Goal: Task Accomplishment & Management: Use online tool/utility

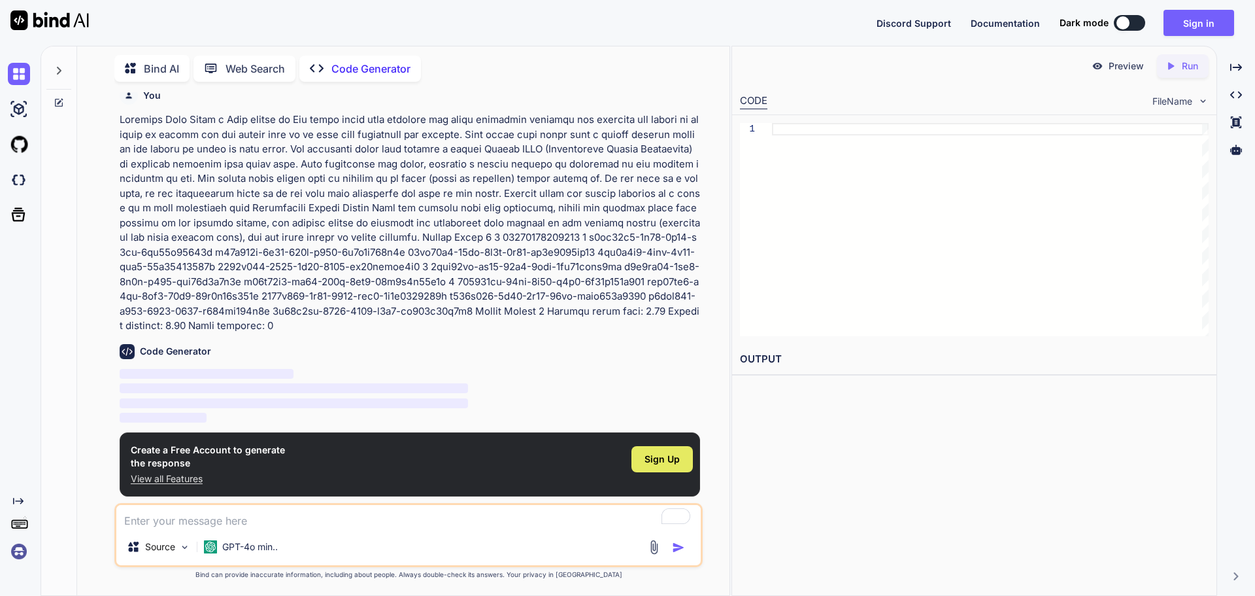
click at [665, 454] on span "Sign Up" at bounding box center [662, 458] width 35 height 13
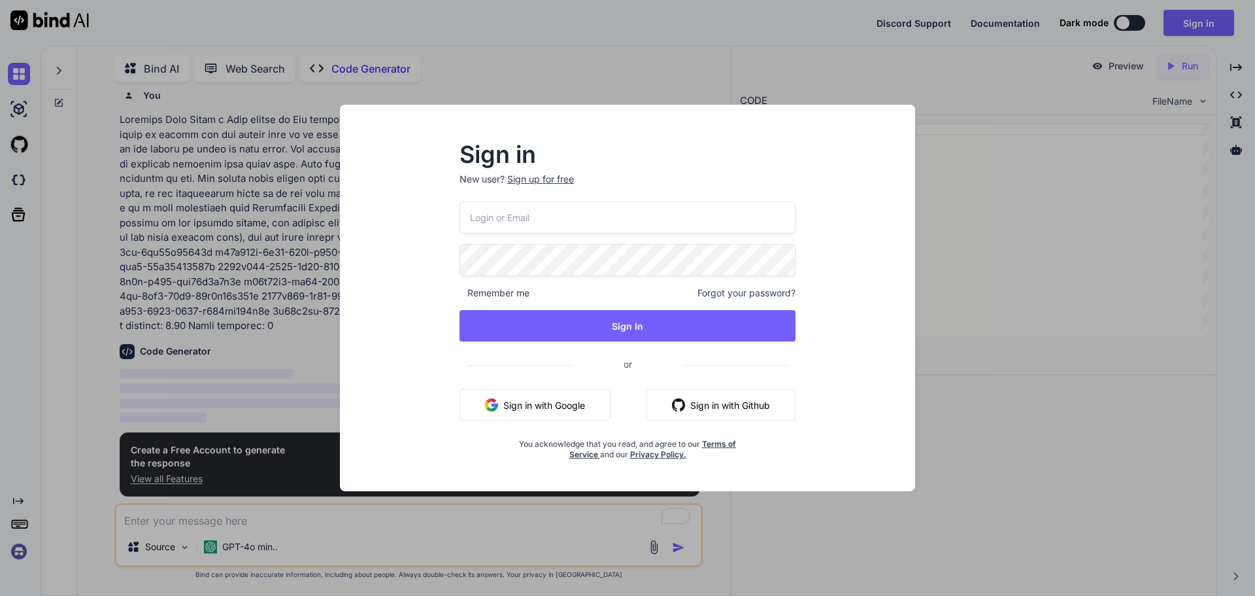
click at [560, 399] on button "Sign in with Google" at bounding box center [535, 404] width 151 height 31
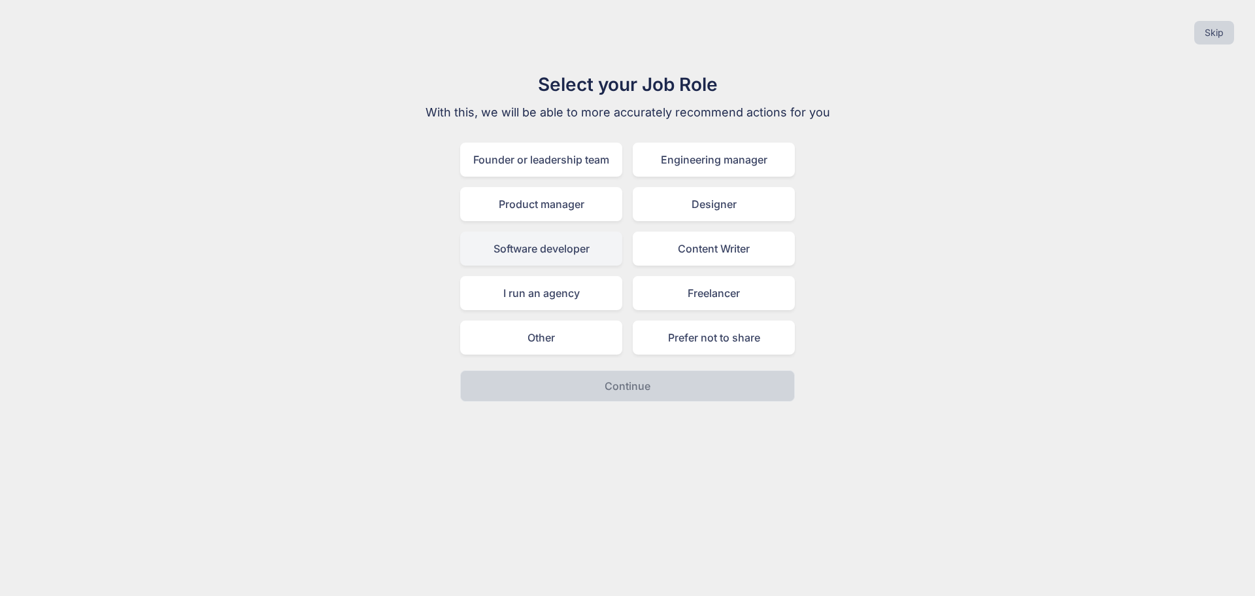
click at [505, 263] on div "Software developer" at bounding box center [541, 248] width 162 height 34
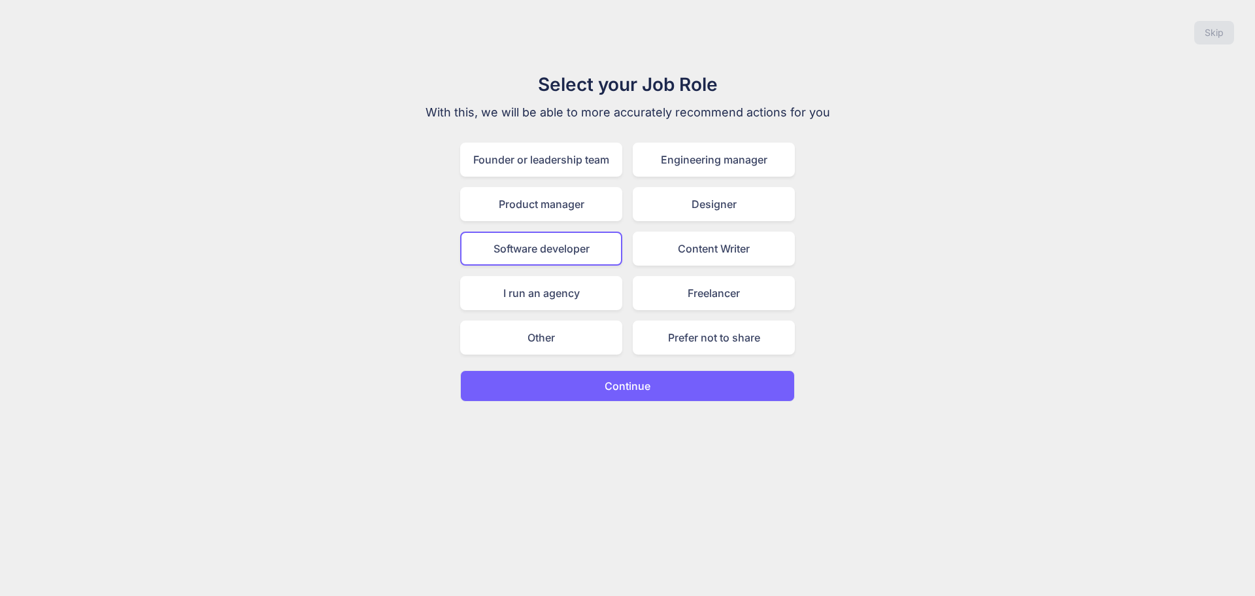
click at [640, 396] on button "Continue" at bounding box center [627, 385] width 335 height 31
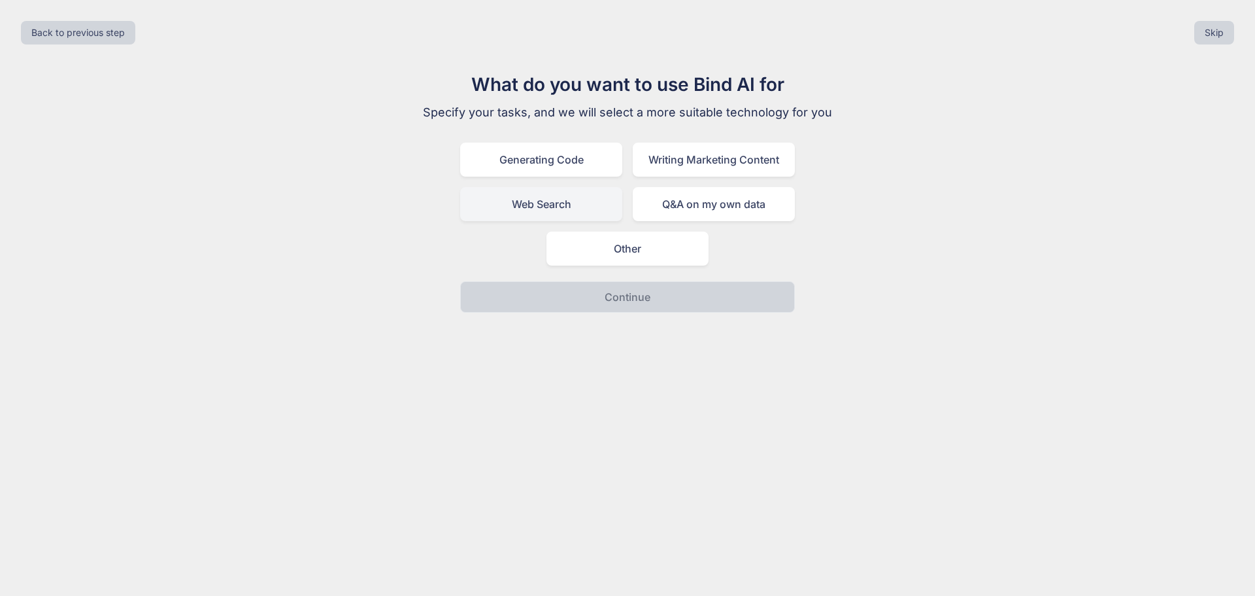
click at [566, 208] on div "Web Search" at bounding box center [541, 204] width 162 height 34
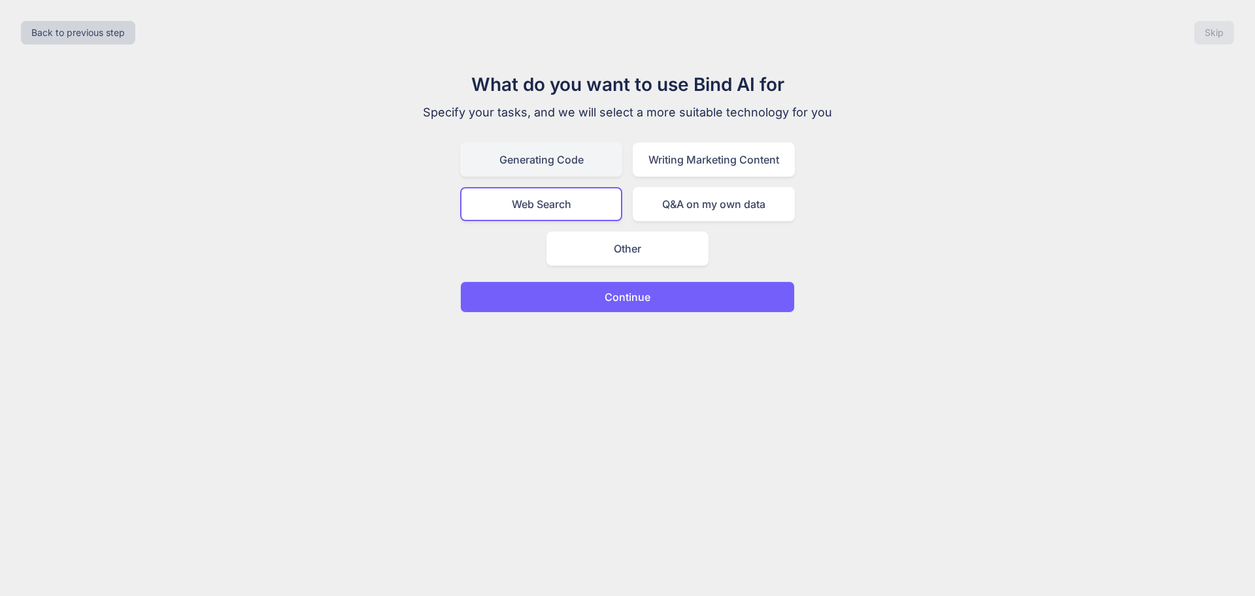
click at [548, 161] on div "Generating Code" at bounding box center [541, 160] width 162 height 34
click at [532, 299] on button "Continue" at bounding box center [627, 296] width 335 height 31
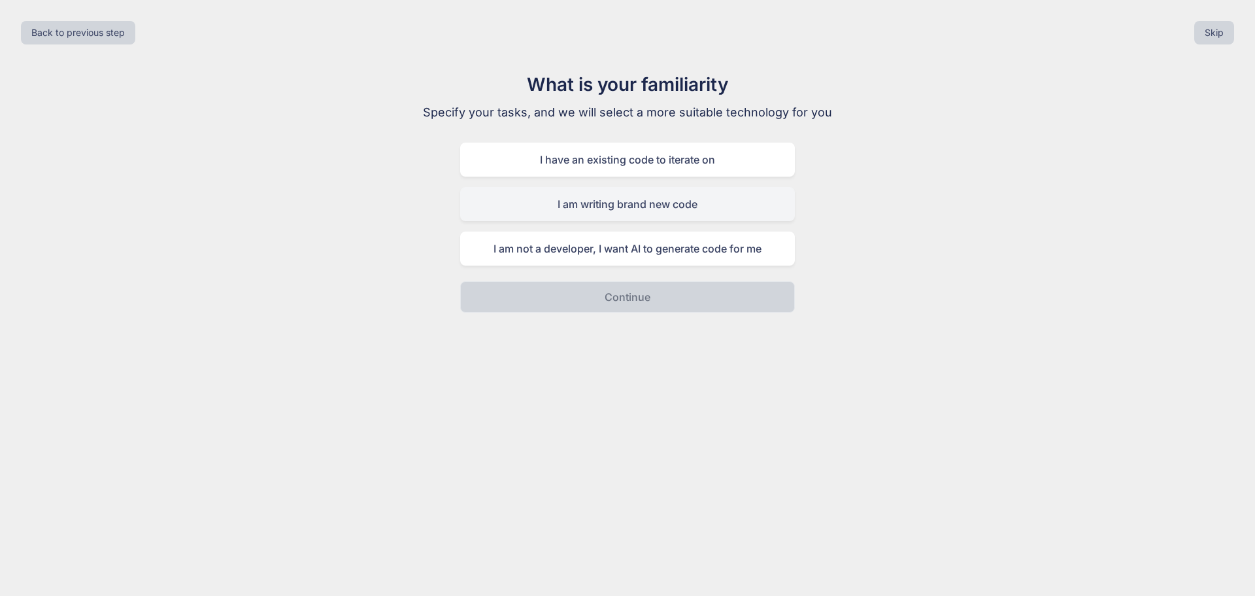
click at [656, 214] on div "I am writing brand new code" at bounding box center [627, 204] width 335 height 34
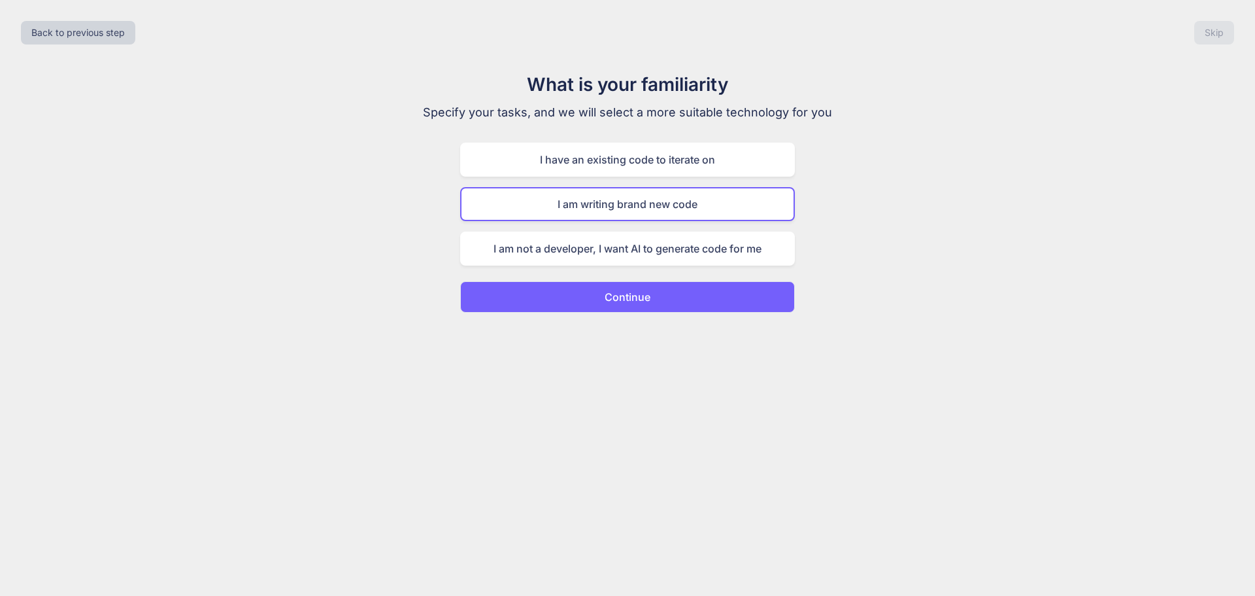
click at [669, 297] on button "Continue" at bounding box center [627, 296] width 335 height 31
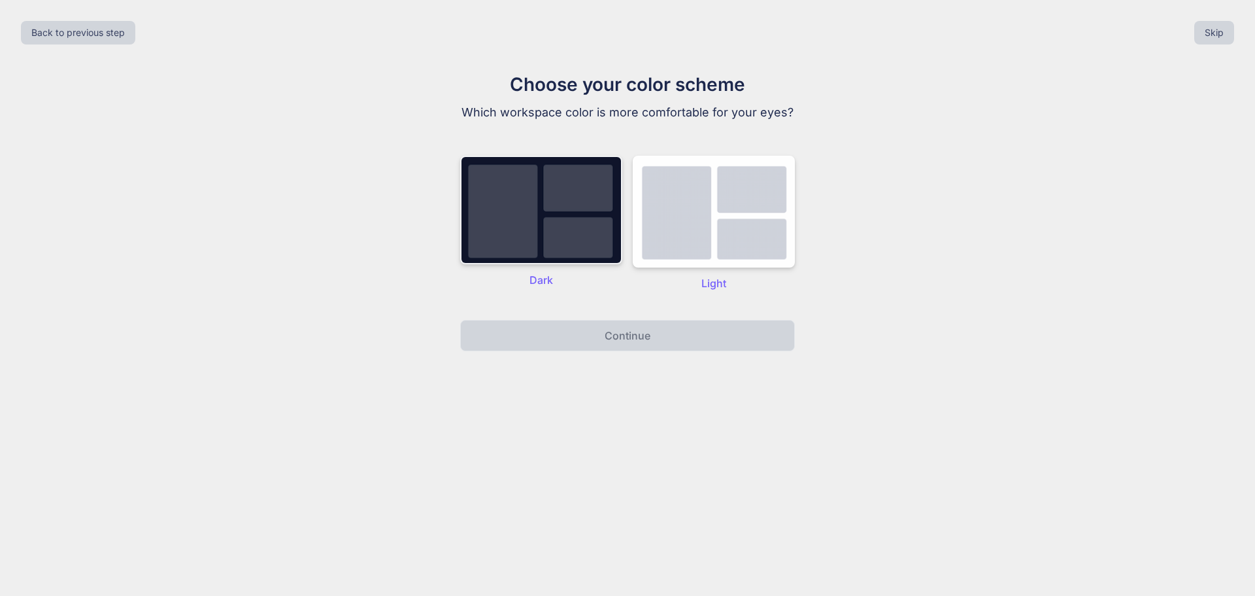
click at [559, 238] on img at bounding box center [541, 210] width 162 height 109
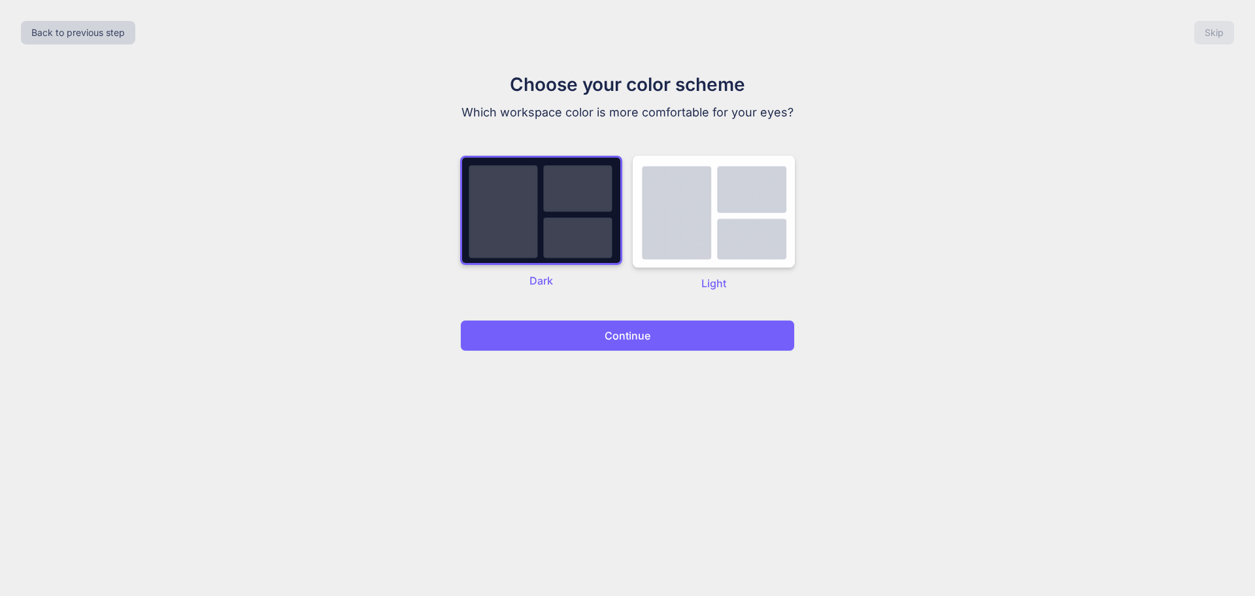
click at [626, 317] on div "Choose your color scheme Which workspace color is more comfortable for your eye…" at bounding box center [627, 211] width 439 height 280
click at [630, 331] on p "Continue" at bounding box center [628, 336] width 46 height 16
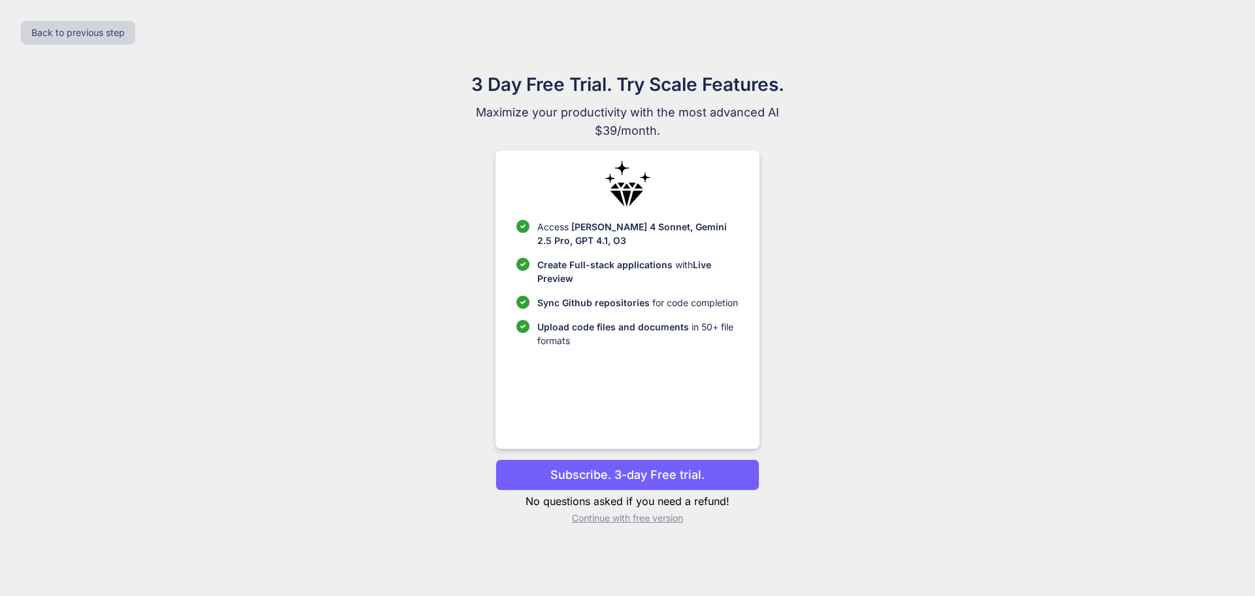
click at [620, 522] on p "Continue with free version" at bounding box center [627, 517] width 263 height 13
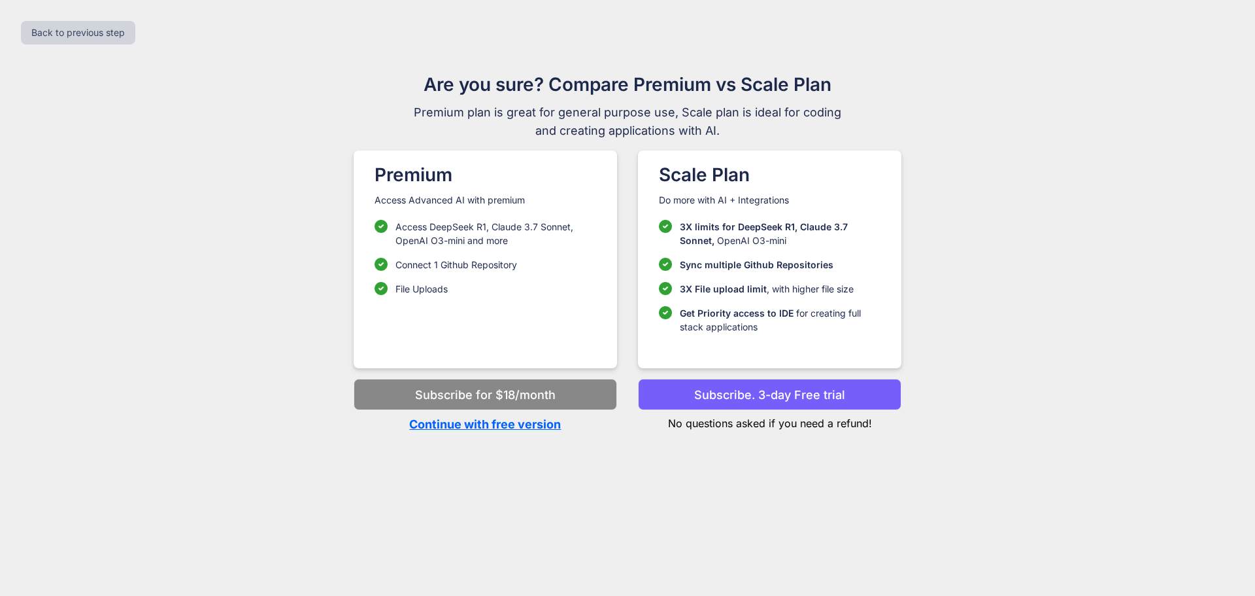
click at [432, 426] on p "Continue with free version" at bounding box center [485, 424] width 263 height 18
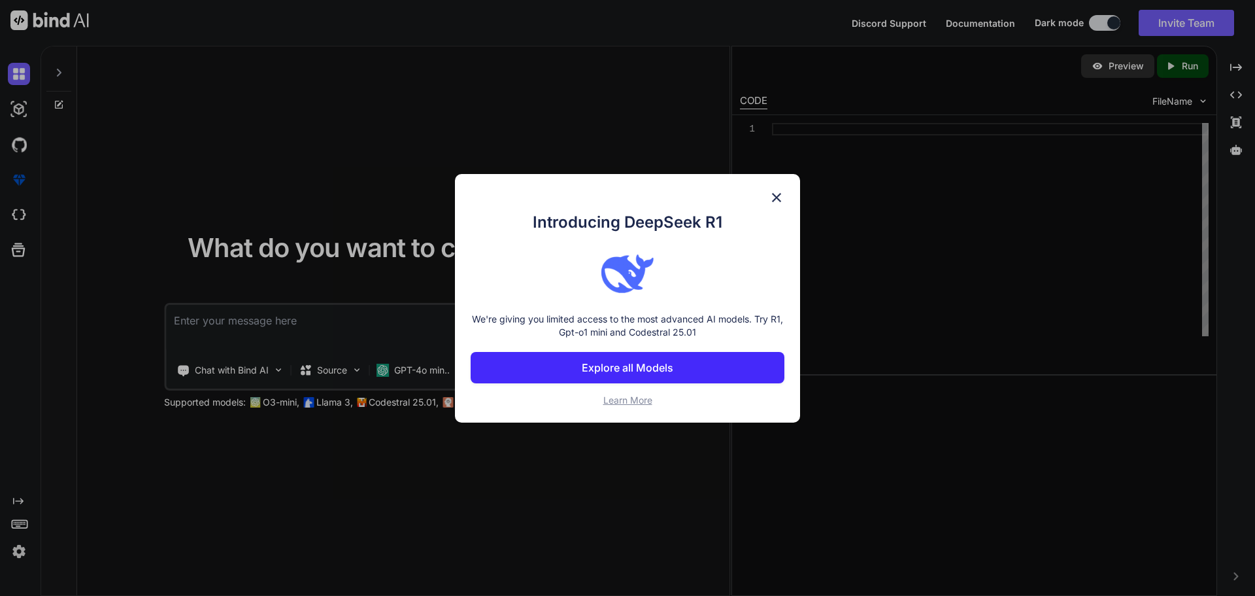
click at [783, 195] on img at bounding box center [777, 198] width 16 height 16
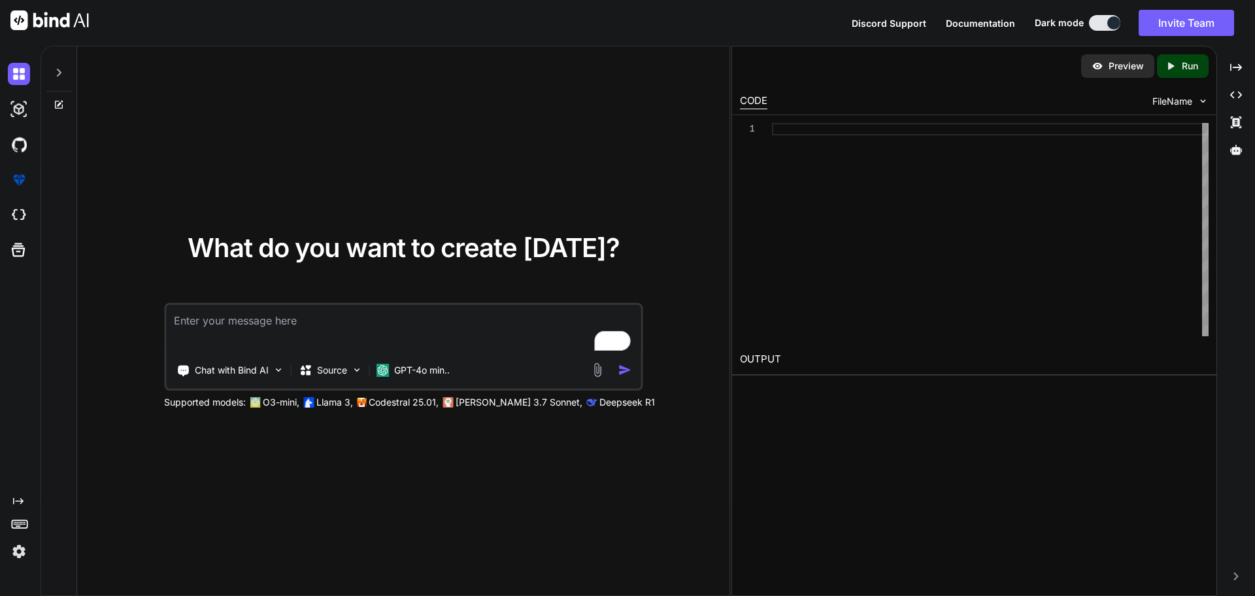
click at [275, 330] on textarea "To enrich screen reader interactions, please activate Accessibility in Grammarl…" at bounding box center [403, 329] width 475 height 48
paste textarea "The first input line contains two space separated integers and denoting the num…"
type textarea "x"
type textarea "The first input line contains two space separated integers and denoting the num…"
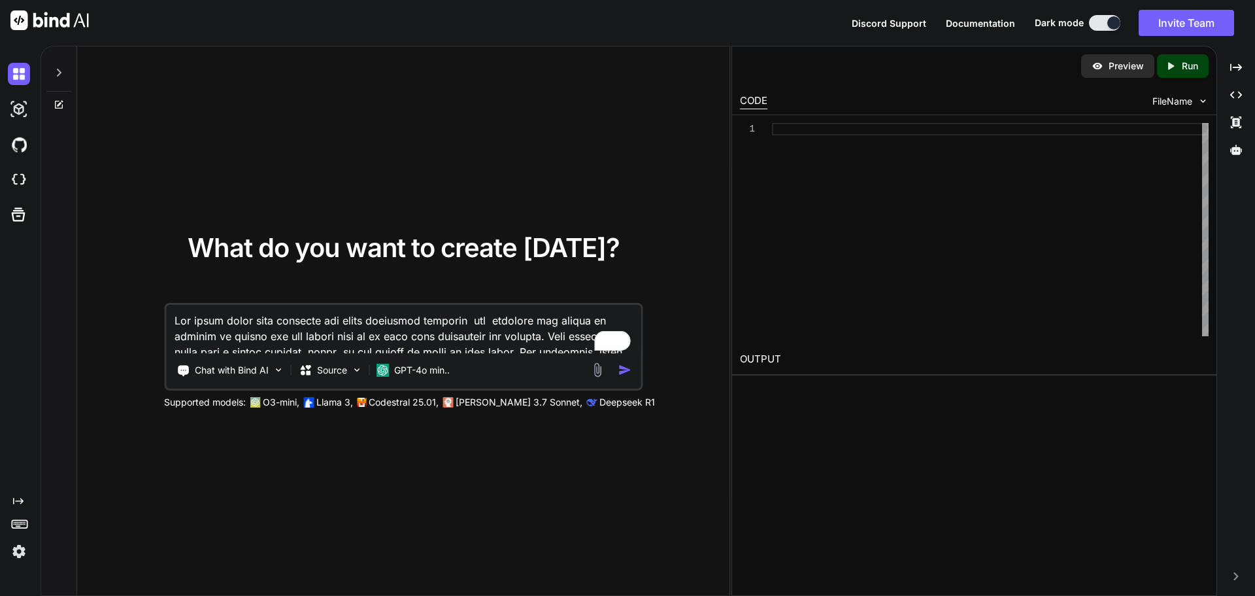
scroll to position [583, 0]
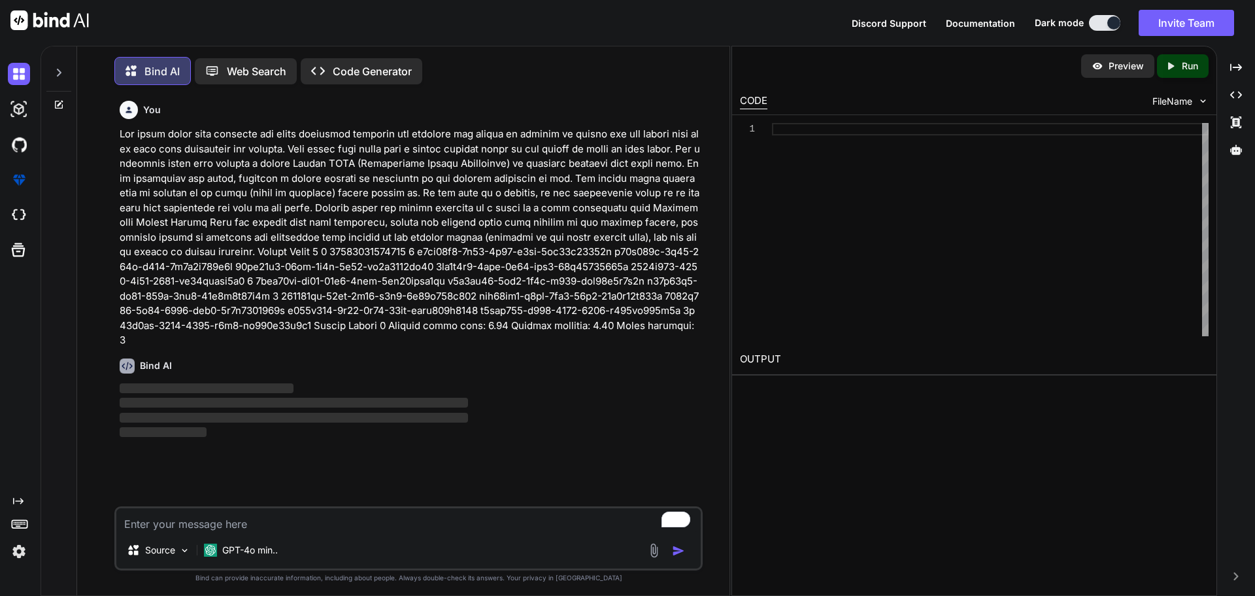
scroll to position [7, 0]
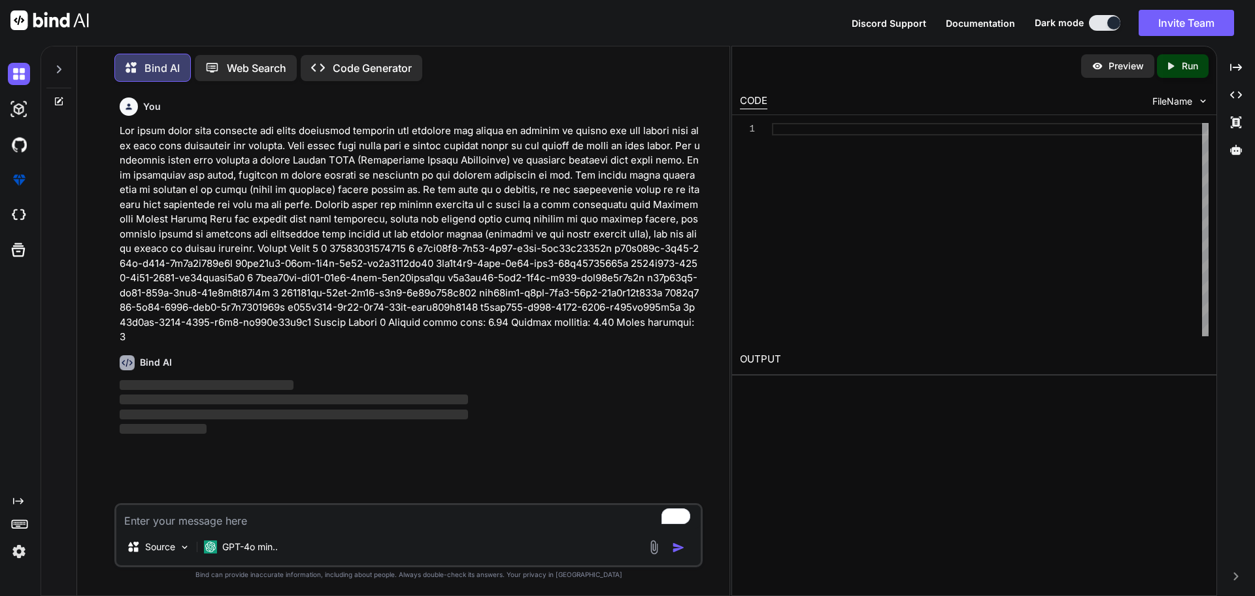
click at [337, 66] on p "Code Generator" at bounding box center [372, 68] width 79 height 16
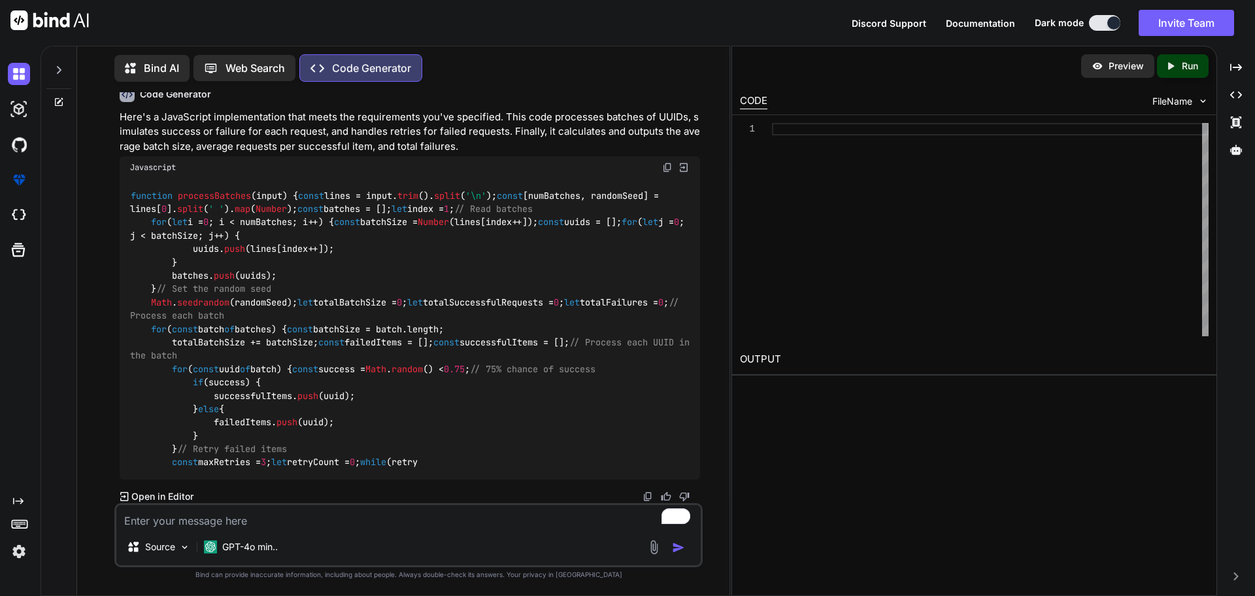
scroll to position [588, 0]
type textarea "x"
type textarea "ja"
type textarea "x"
type textarea "jaa"
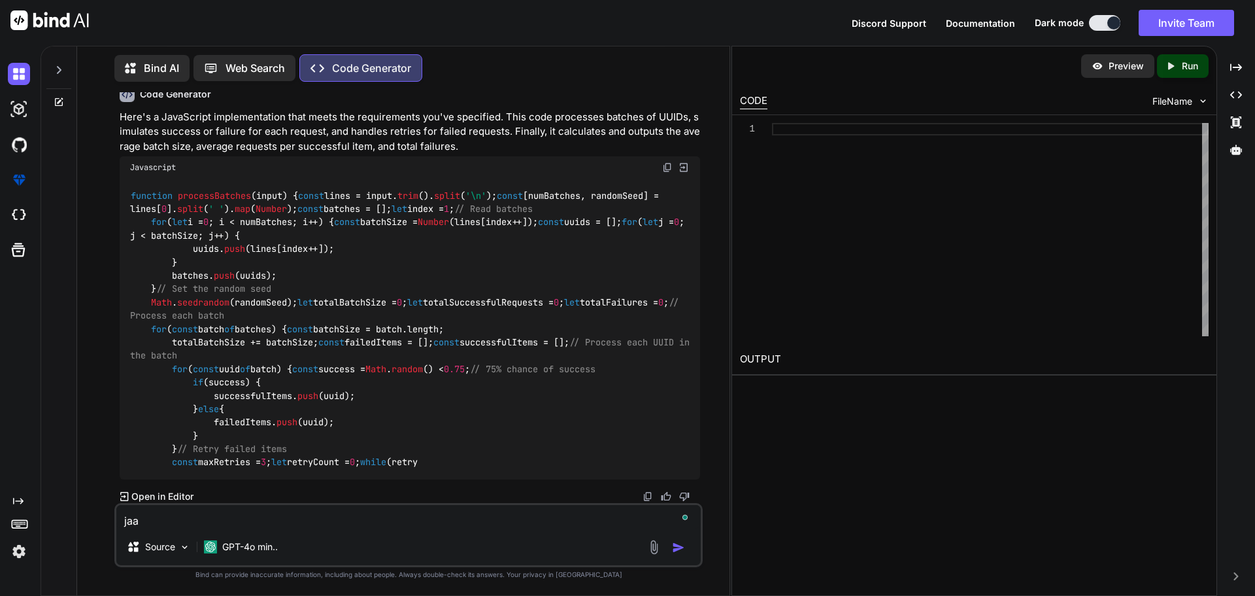
type textarea "x"
type textarea "jaa"
type textarea "x"
type textarea "jaa"
type textarea "x"
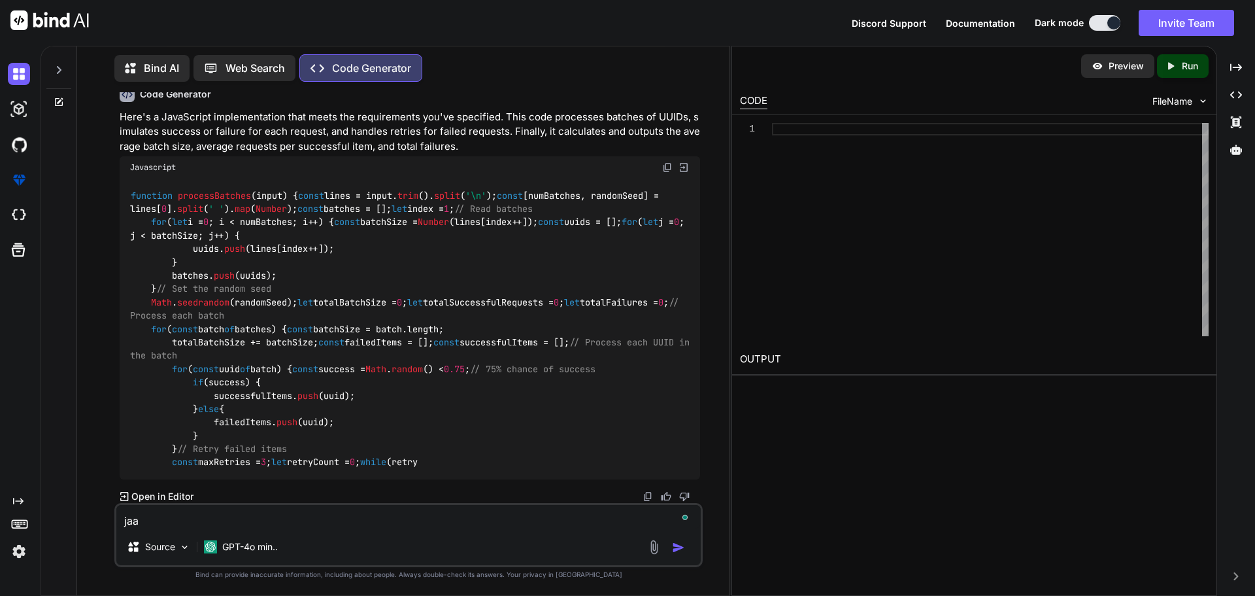
type textarea "ja"
type textarea "x"
type textarea "jav"
type textarea "x"
type textarea "java"
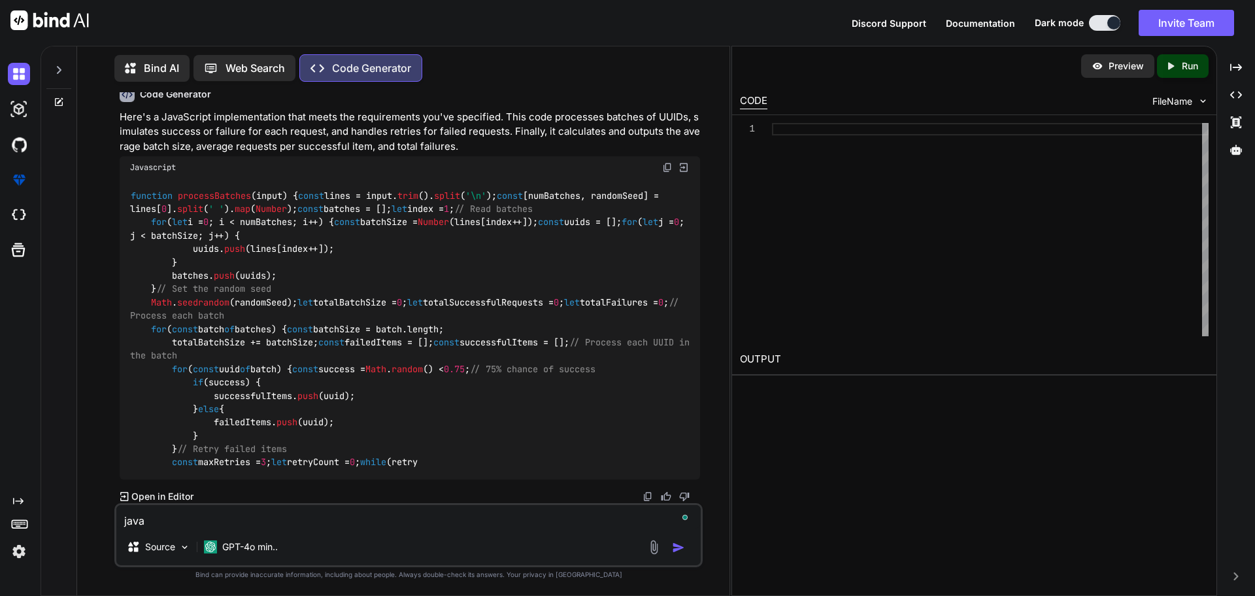
type textarea "x"
type textarea "java"
type textarea "x"
type textarea "java c"
type textarea "x"
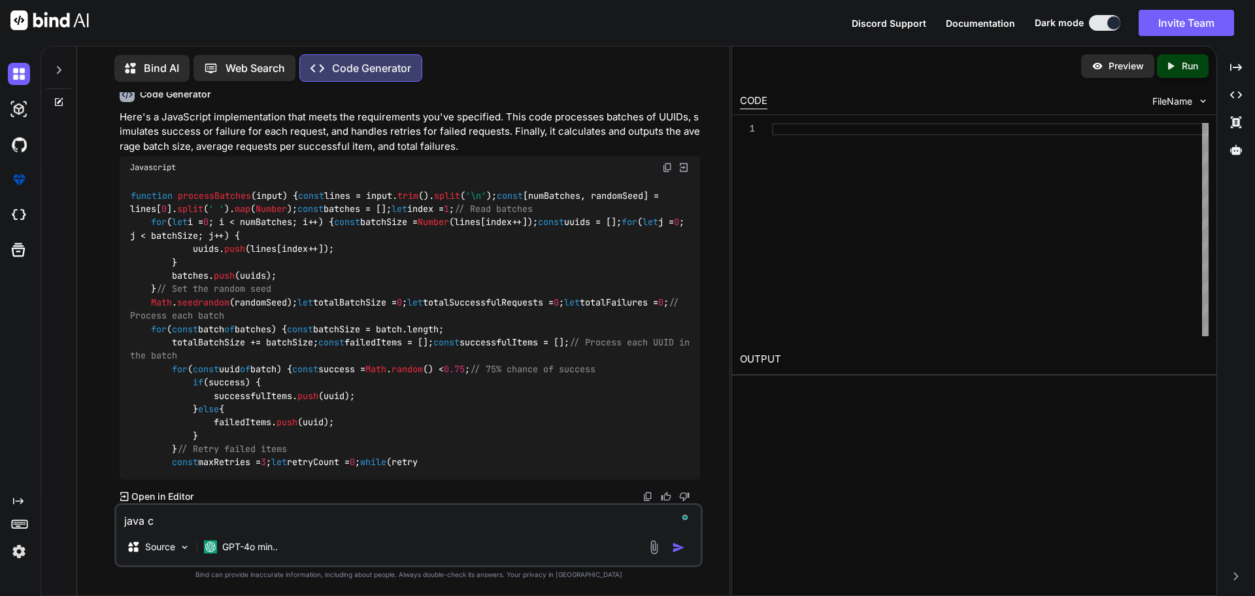
type textarea "java co"
type textarea "x"
type textarea "java cod"
type textarea "x"
type textarea "java code"
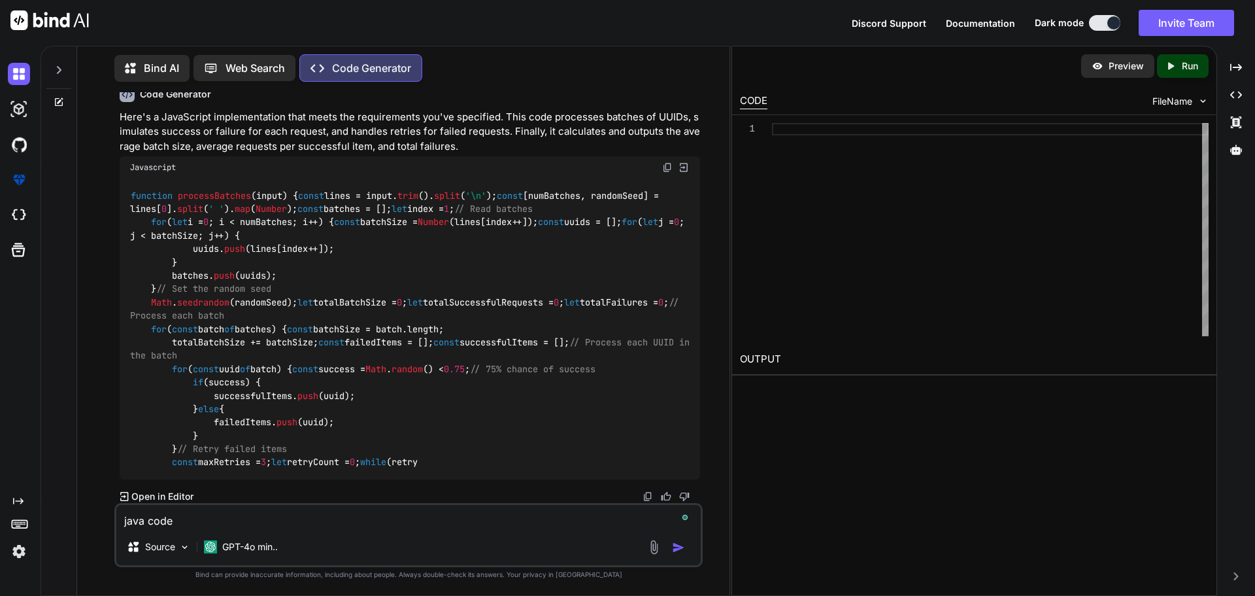
type textarea "x"
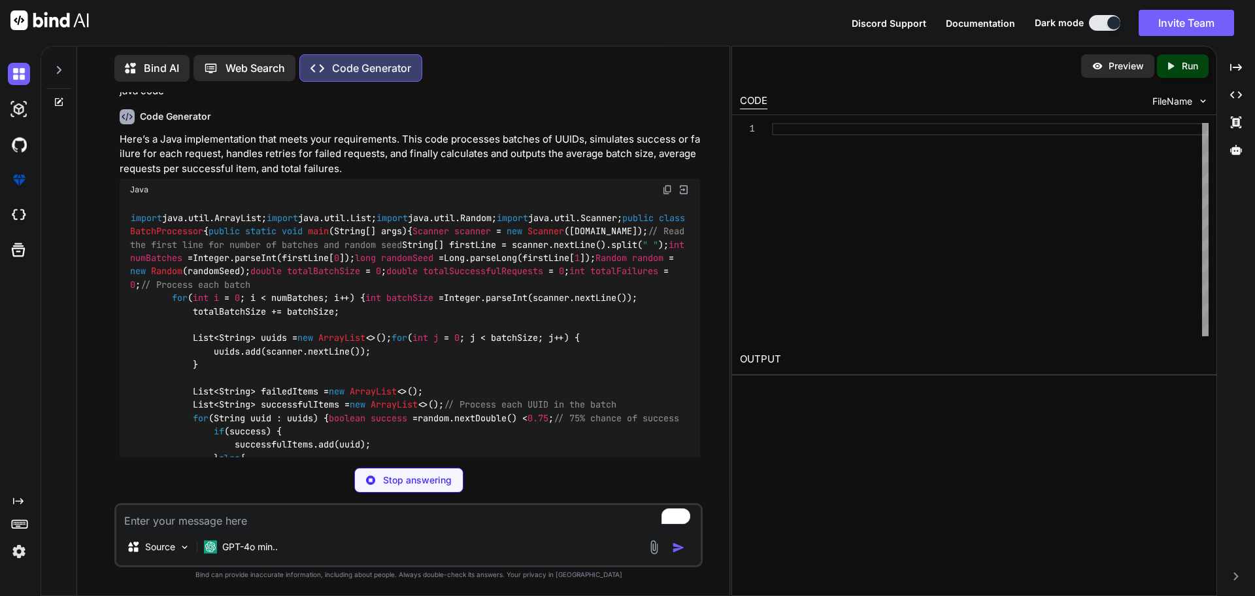
scroll to position [915, 0]
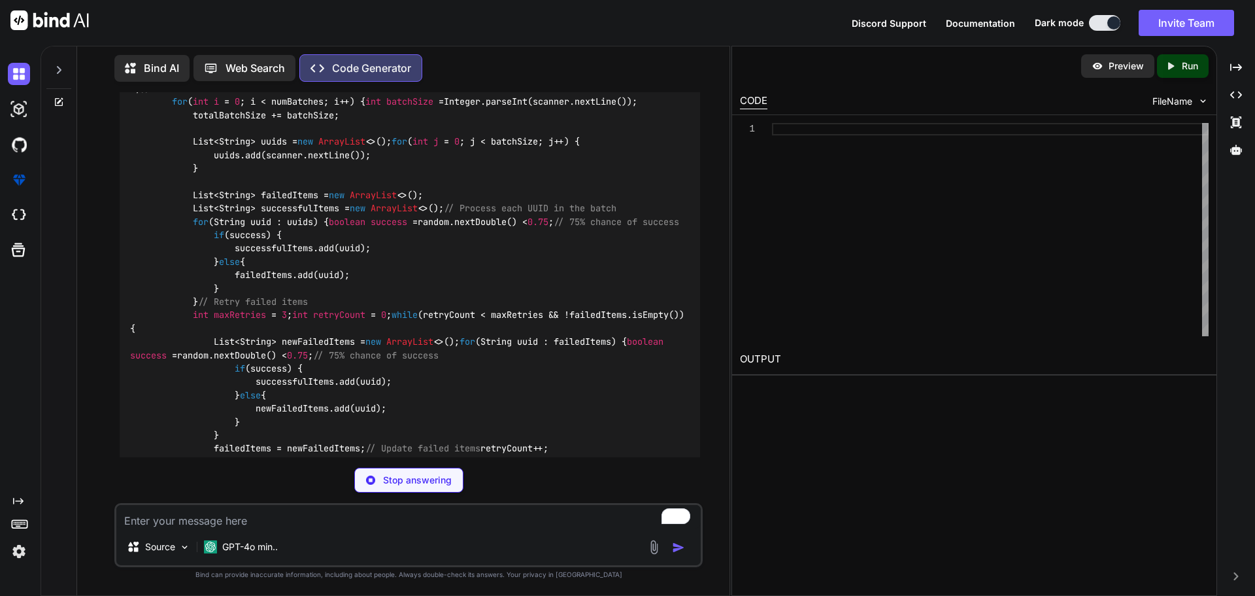
type textarea "x"
type textarea "}"
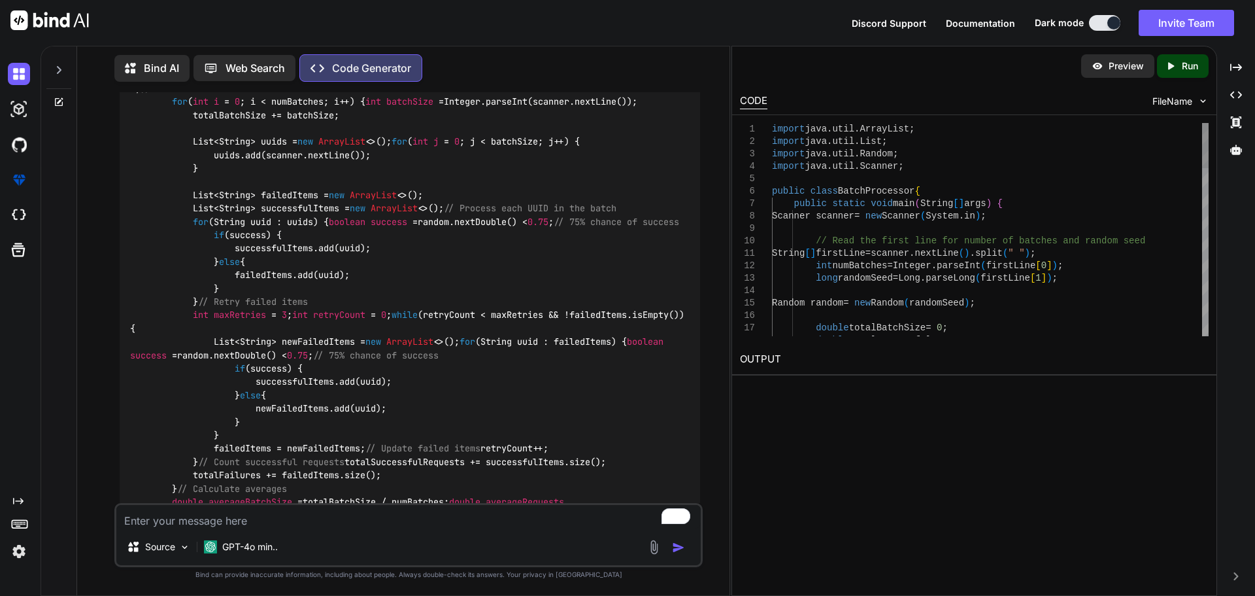
type textarea "x"
type textarea "String[] firstLine = scanner.nextLine().split(" "); int numBatches = Integer.pa…"
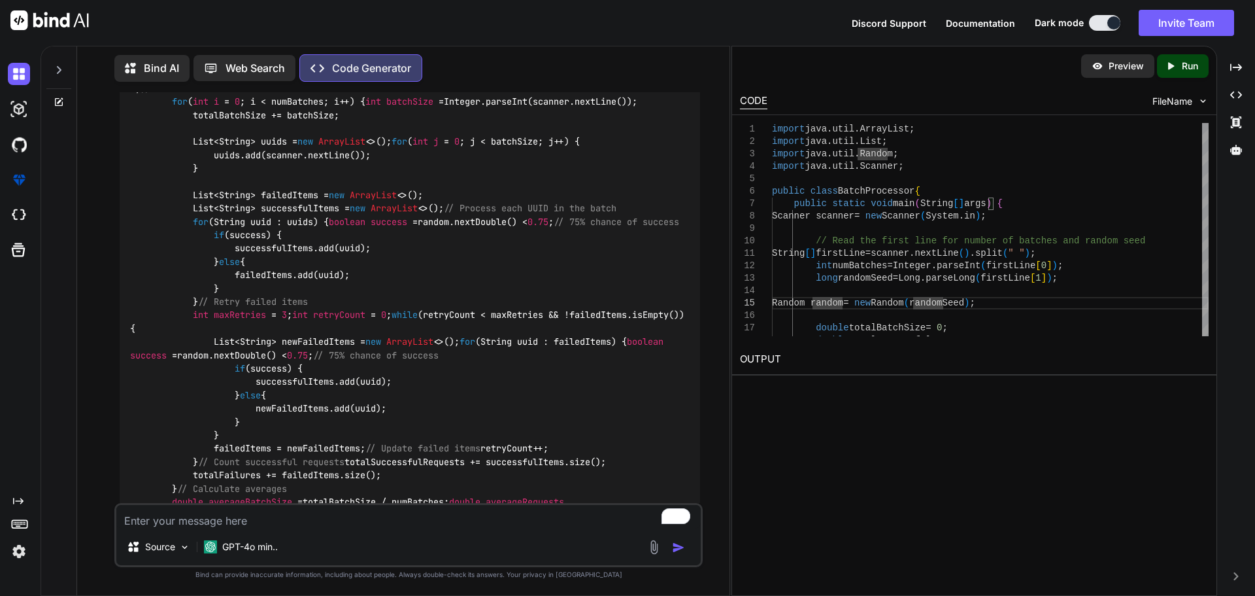
click at [1192, 69] on p "Run" at bounding box center [1190, 65] width 16 height 13
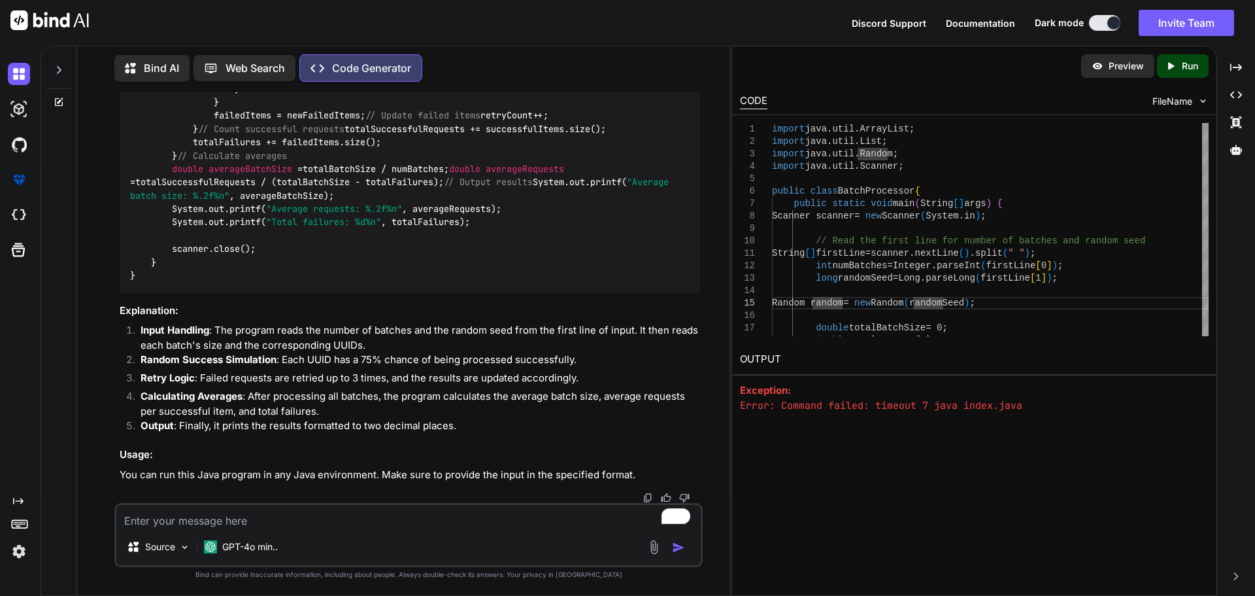
scroll to position [2008, 0]
click at [188, 532] on div "Source GPT-4o min.." at bounding box center [408, 535] width 588 height 64
click at [180, 520] on textarea "To enrich screen reader interactions, please activate Accessibility in Grammarl…" at bounding box center [408, 517] width 585 height 24
paste textarea "Input Format The input fill will begin with an integer , denoting the number of…"
type textarea "x"
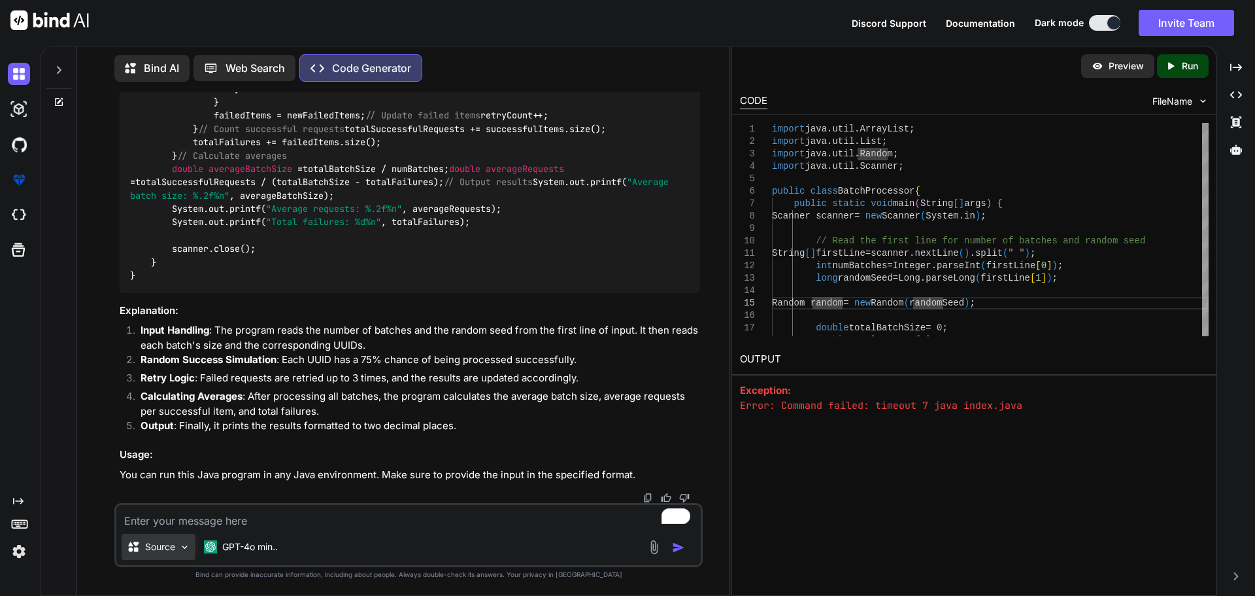
type textarea "Input Format The input fill will begin with an integer , denoting the number of…"
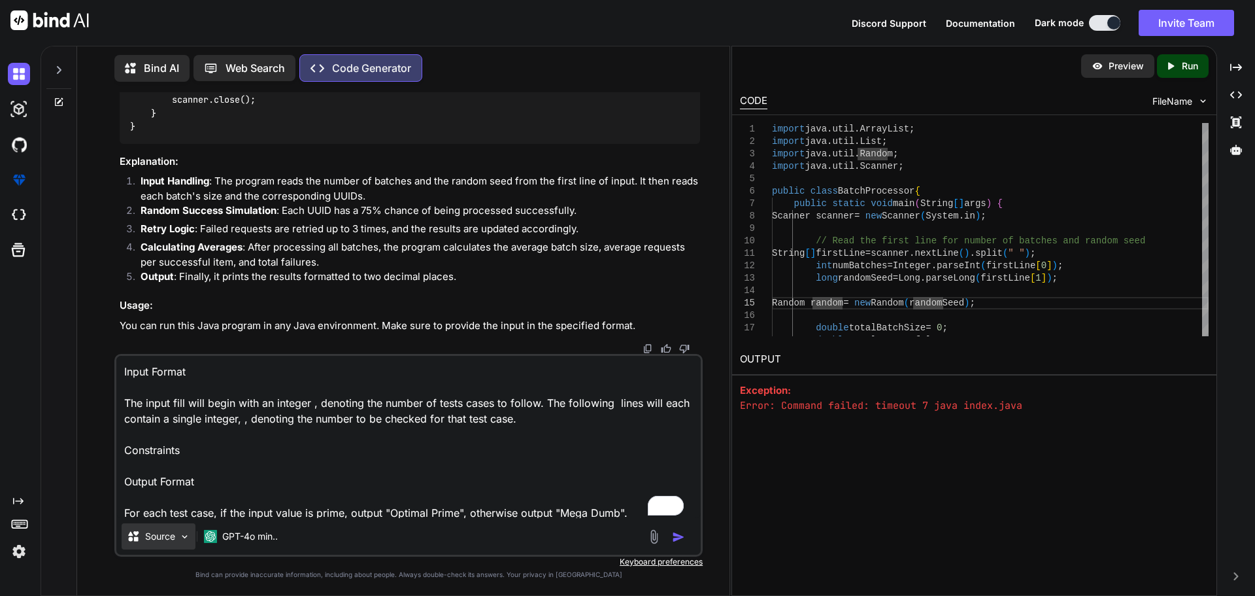
scroll to position [190, 0]
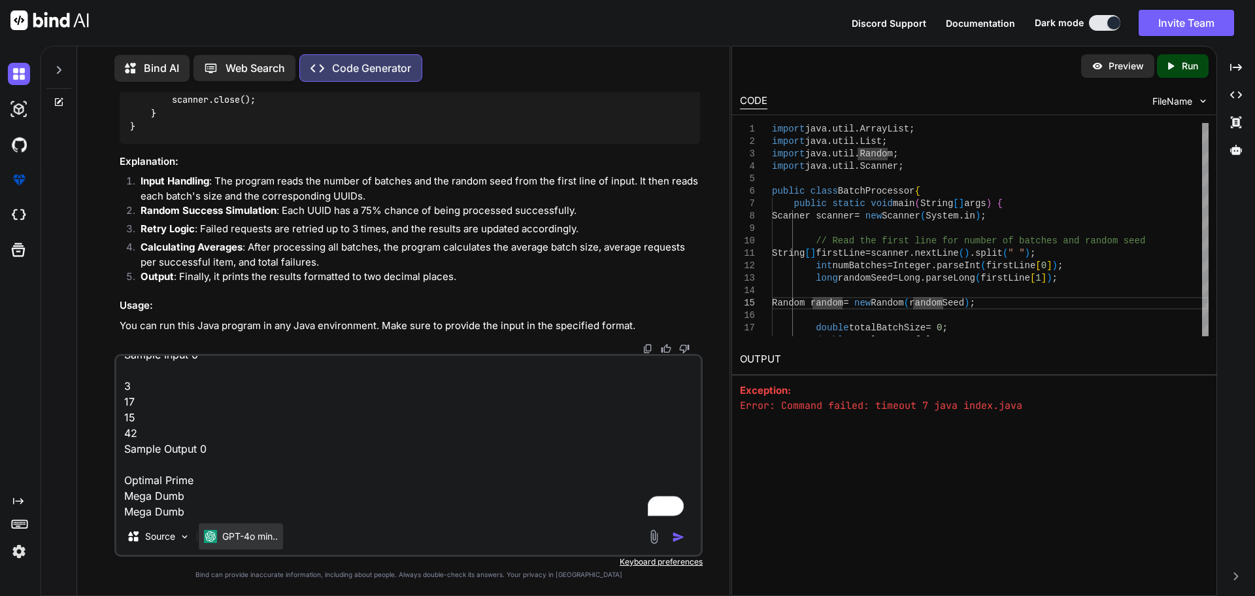
type textarea "x"
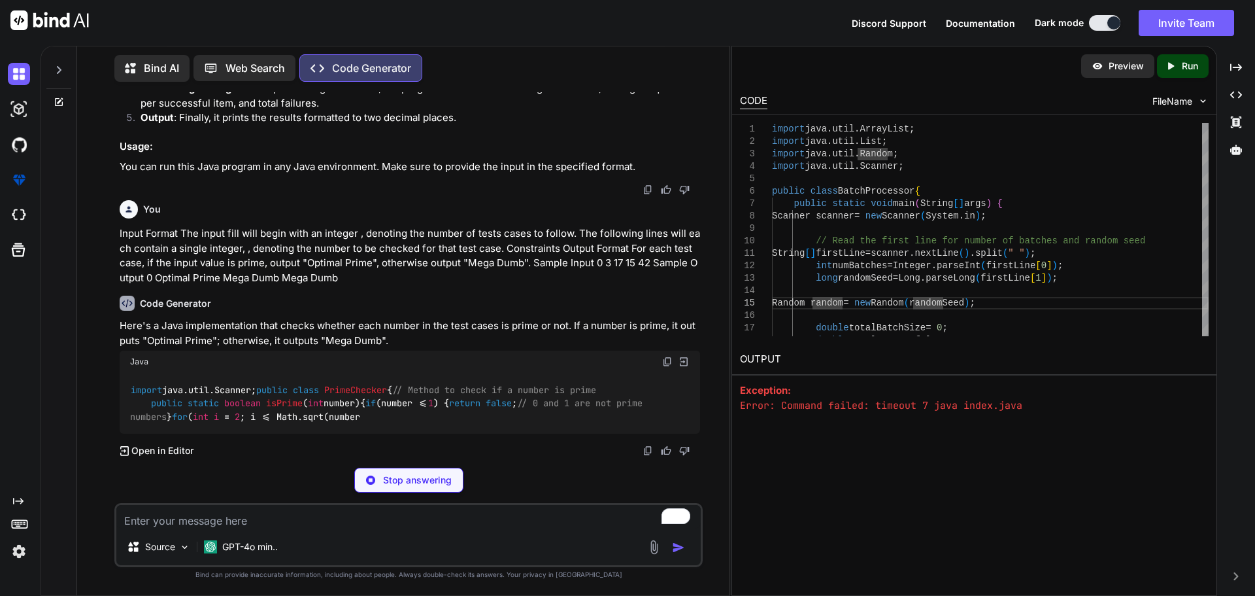
scroll to position [2409, 0]
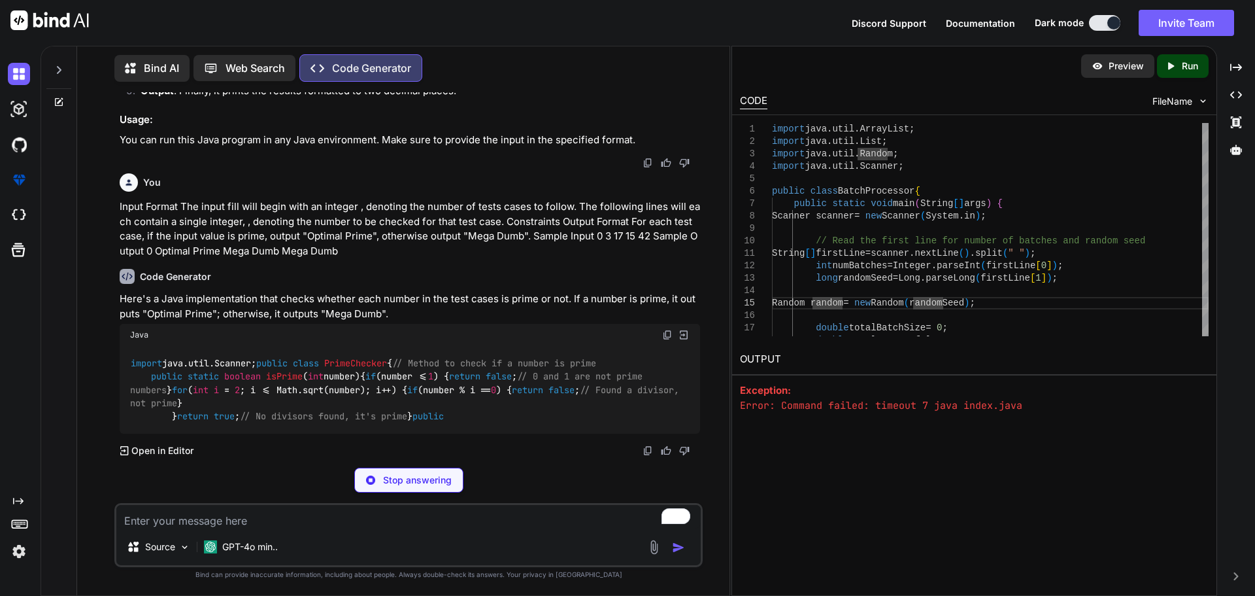
drag, startPoint x: 663, startPoint y: 262, endPoint x: 664, endPoint y: 269, distance: 7.3
click at [663, 324] on div "Java" at bounding box center [410, 335] width 581 height 22
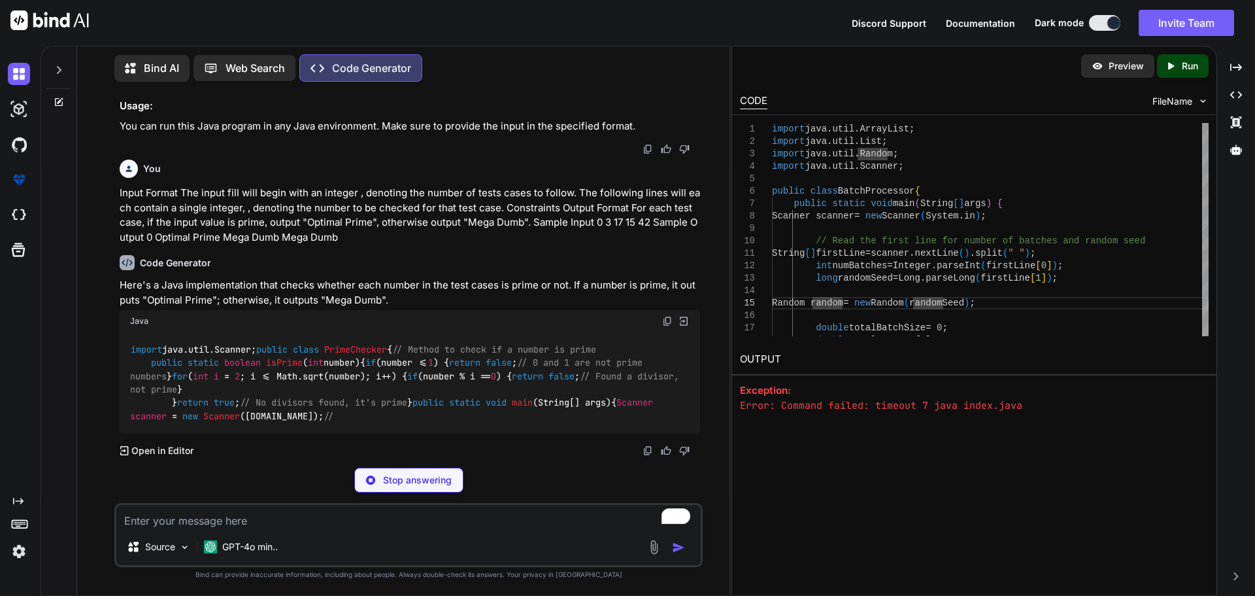
click at [664, 316] on img at bounding box center [667, 321] width 10 height 10
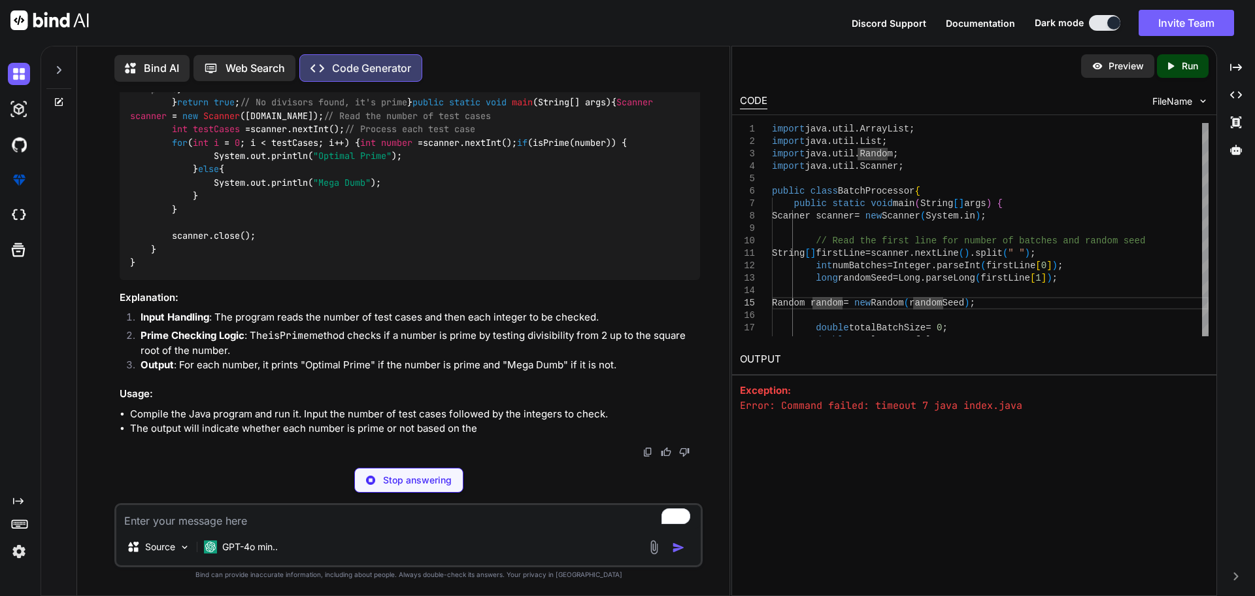
scroll to position [2306, 0]
type textarea "x"
type textarea "} } scanner.close(); } }"
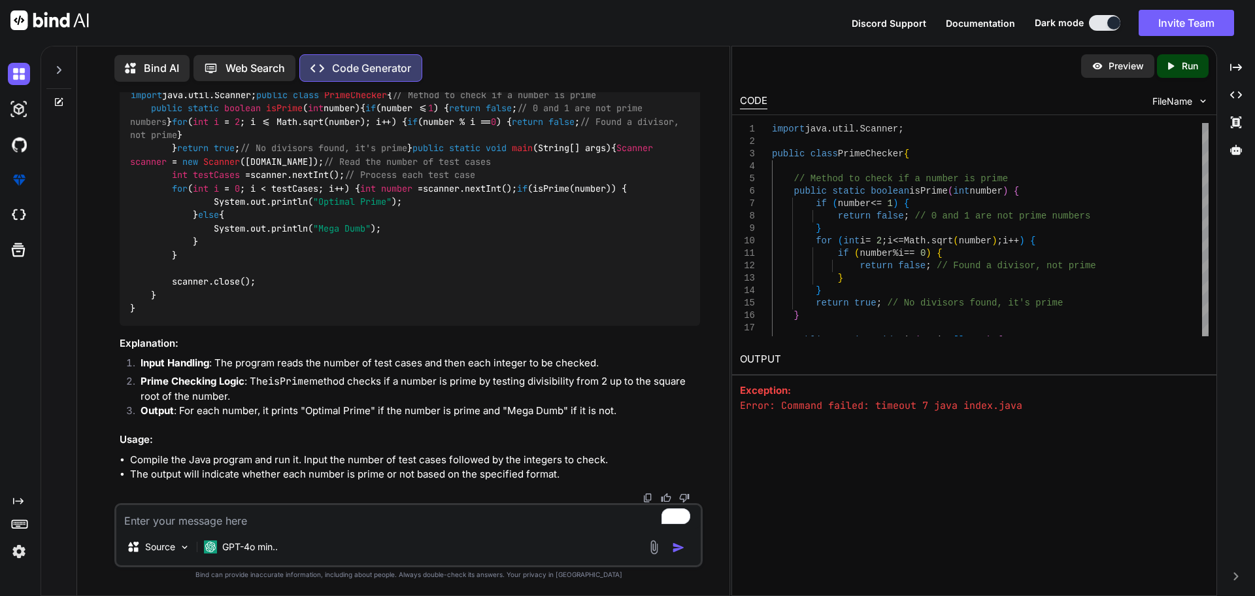
drag, startPoint x: 666, startPoint y: 367, endPoint x: 320, endPoint y: 367, distance: 346.5
click at [666, 72] on img at bounding box center [667, 66] width 10 height 10
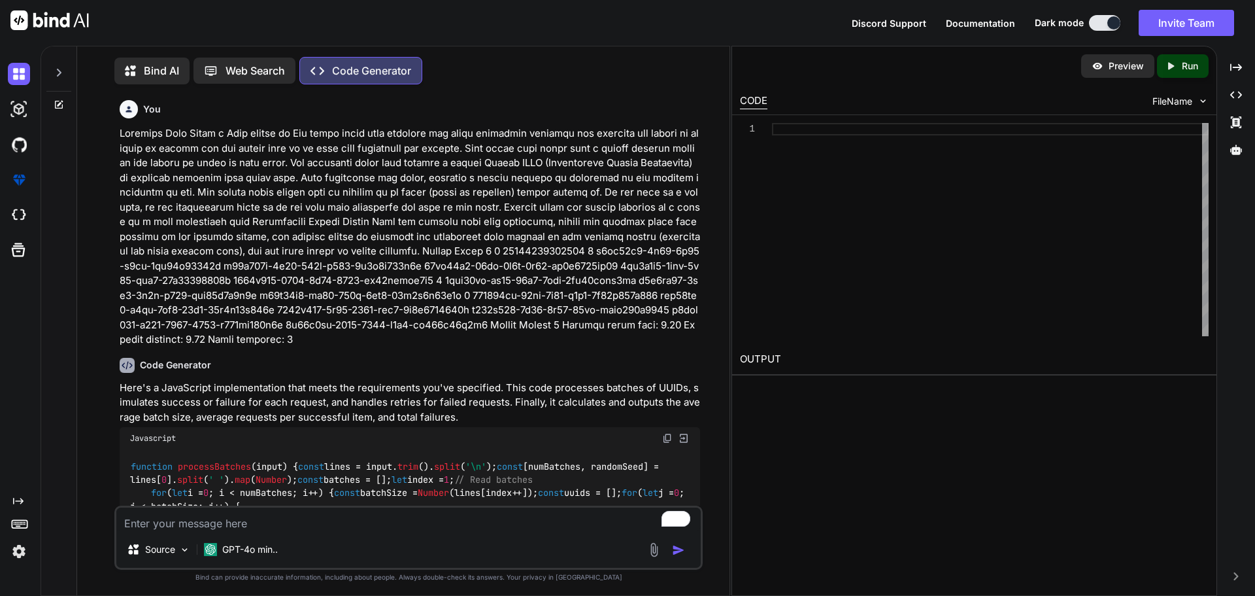
scroll to position [6, 0]
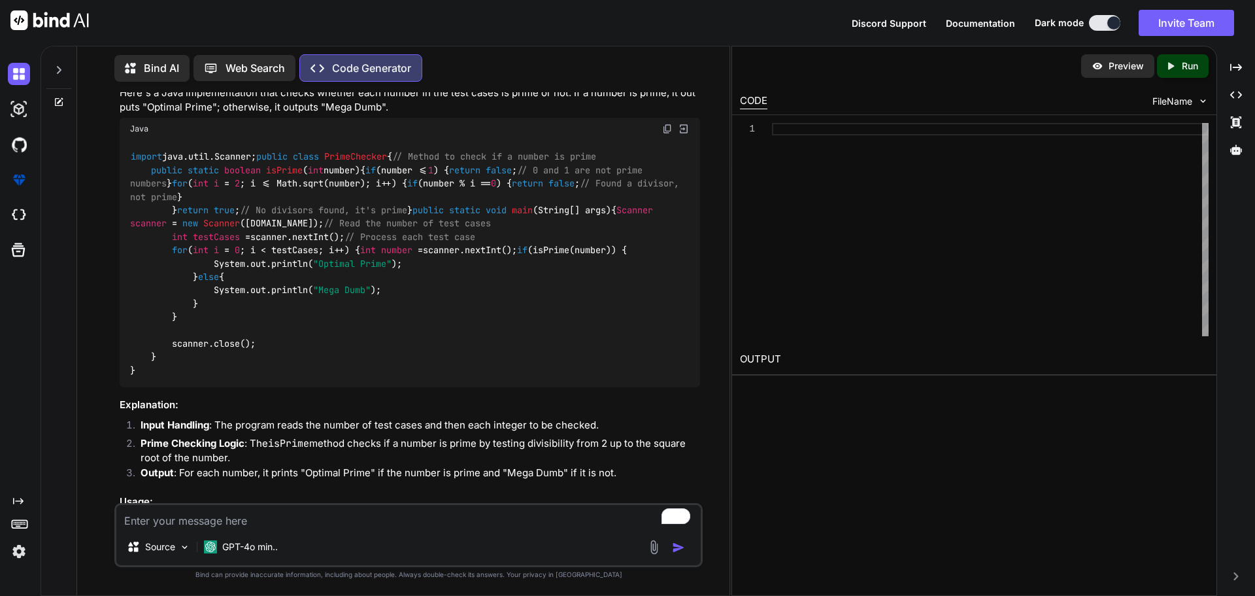
type textarea "x"
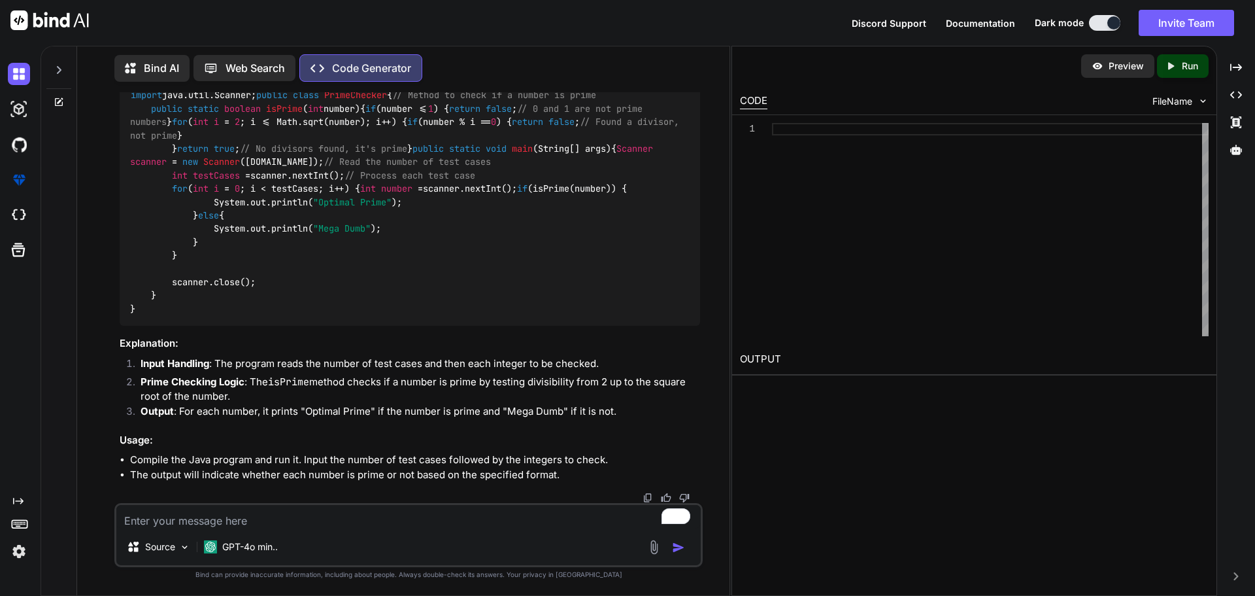
scroll to position [2968, 0]
click at [194, 518] on textarea "To enrich screen reader interactions, please activate Accessibility in Grammarl…" at bounding box center [408, 517] width 585 height 24
paste textarea "The first input line will contain a single integer denoting the number of test …"
type textarea "The first input line will contain a single integer denoting the number of test …"
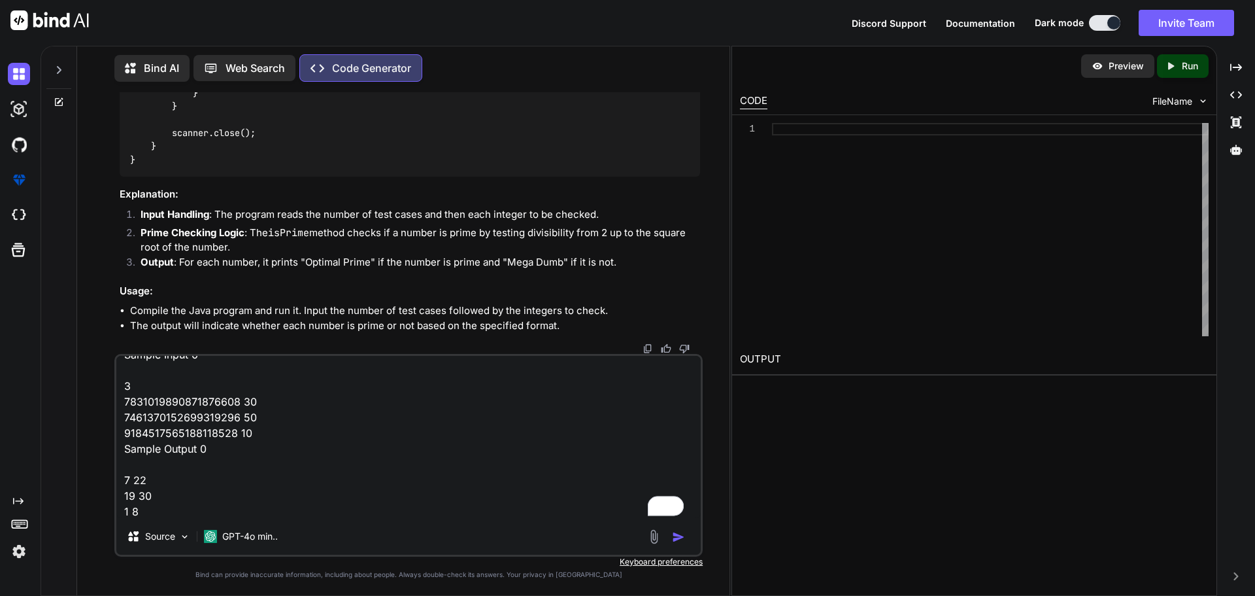
type textarea "x"
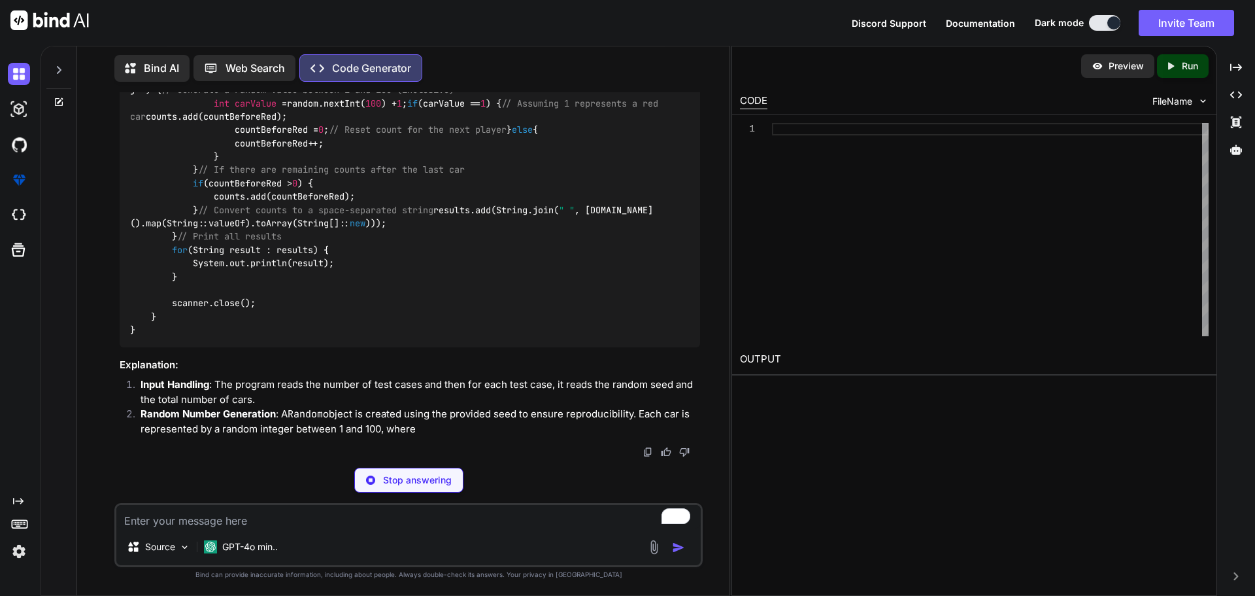
scroll to position [3732, 0]
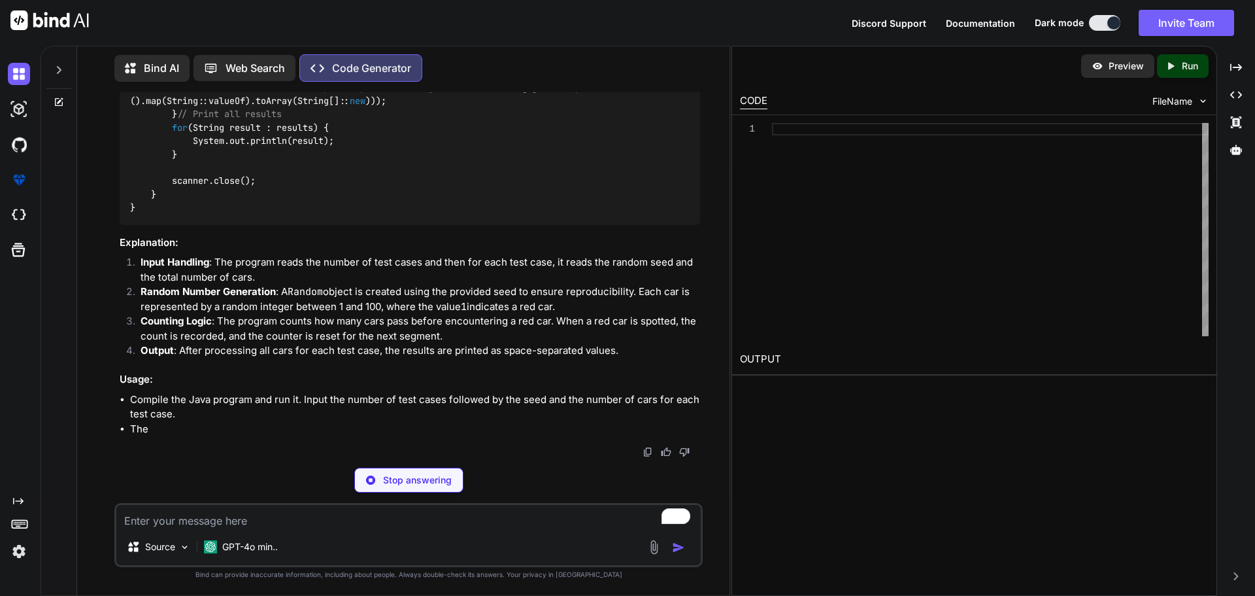
type textarea "x"
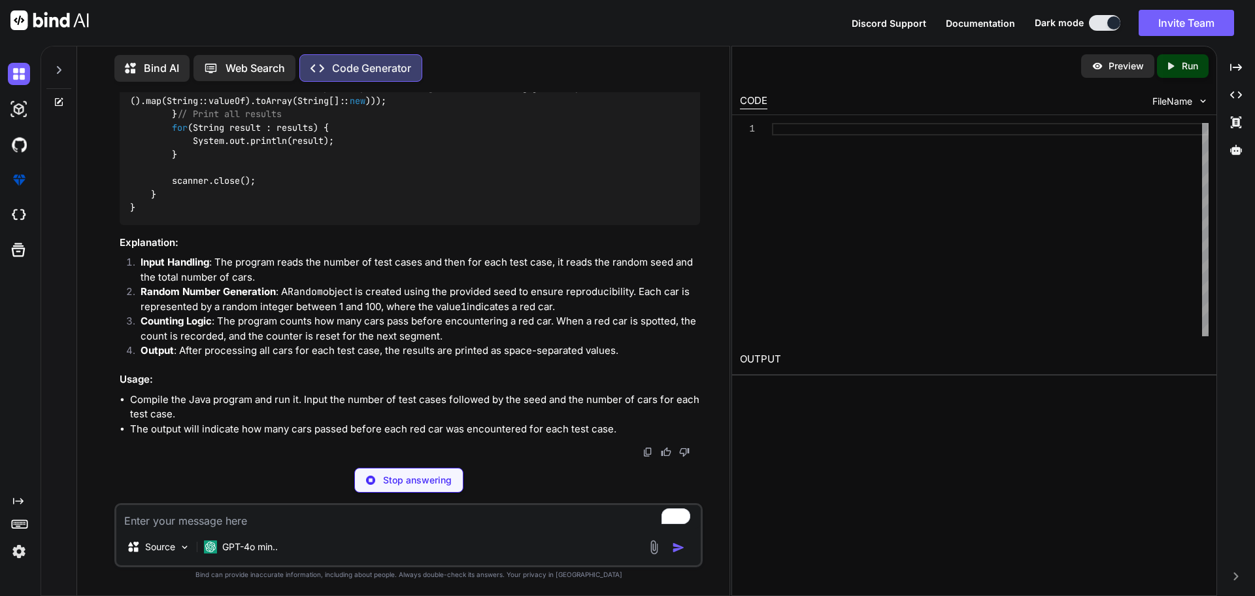
type textarea "} }"
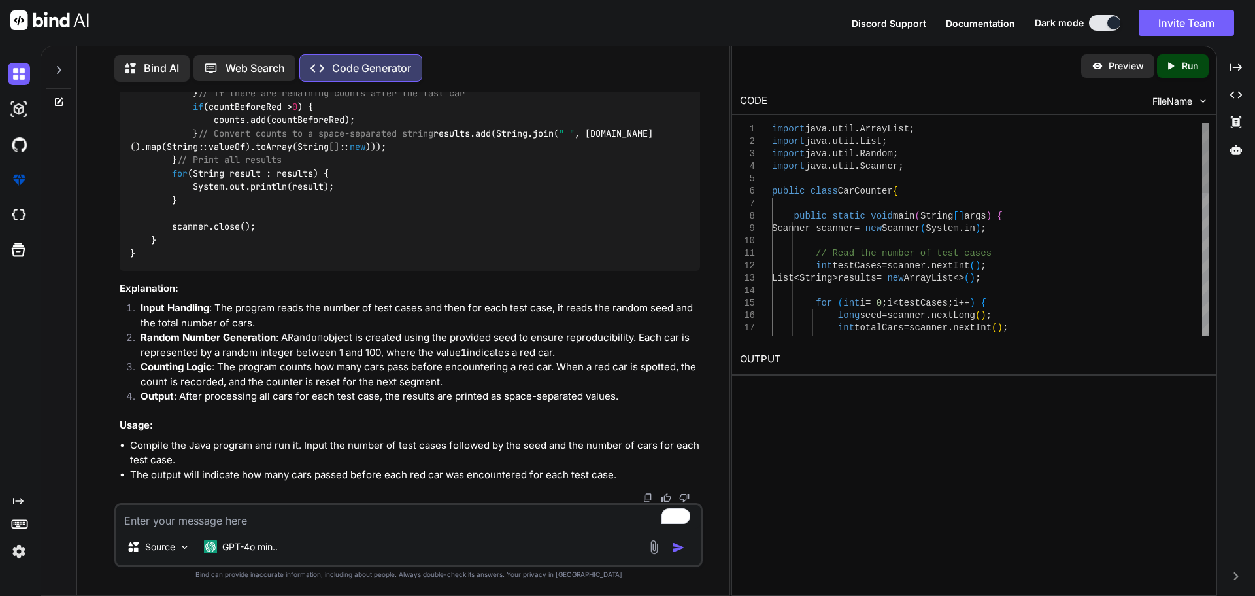
type textarea "x"
click at [286, 522] on textarea "To enrich screen reader interactions, please activate Accessibility in Grammarl…" at bounding box center [408, 517] width 585 height 24
paste textarea "Your code did not pass this test case. Input (stdin) 3 7831019890871876608 30 7…"
type textarea "Your code did not pass this test case. Input (stdin) 3 7831019890871876608 30 7…"
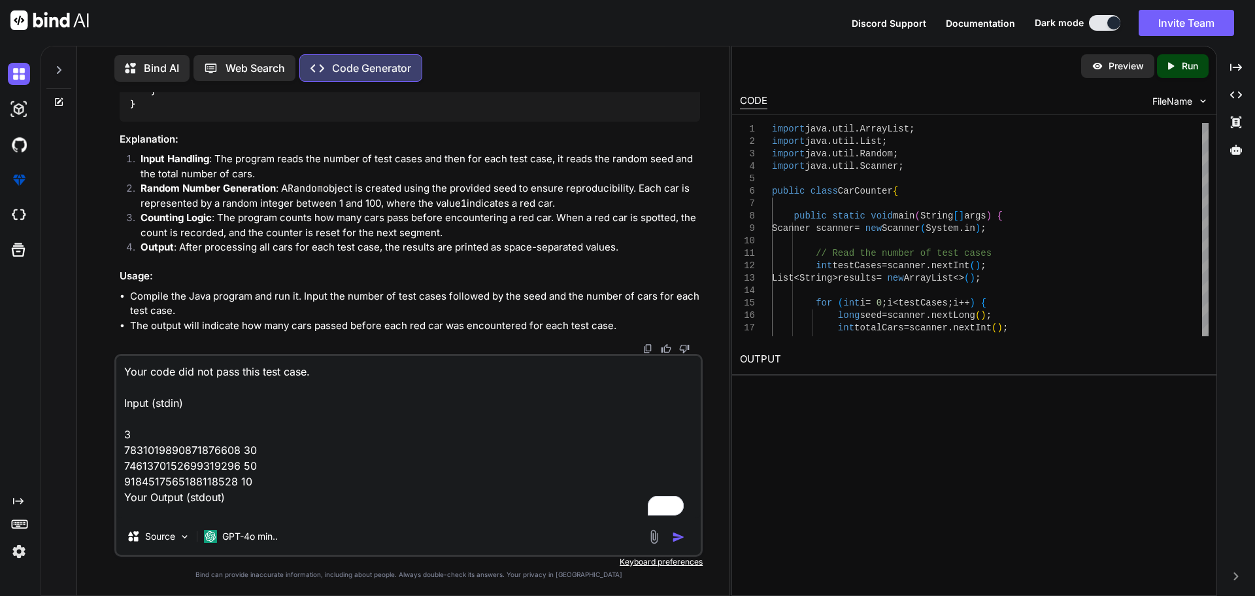
scroll to position [174, 0]
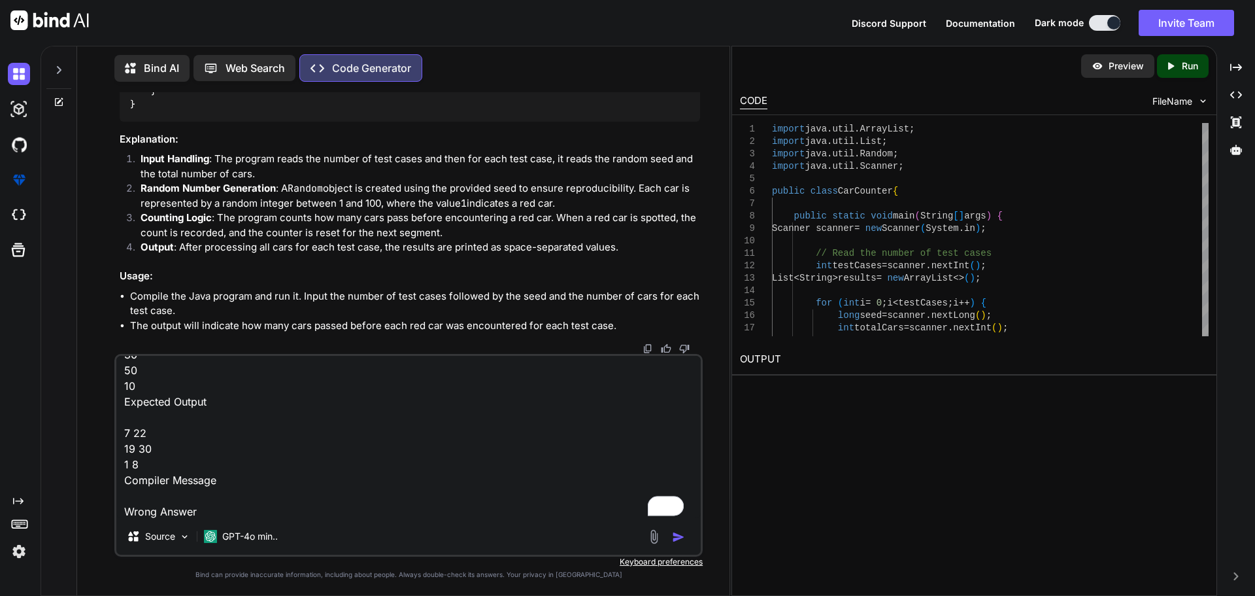
type textarea "x"
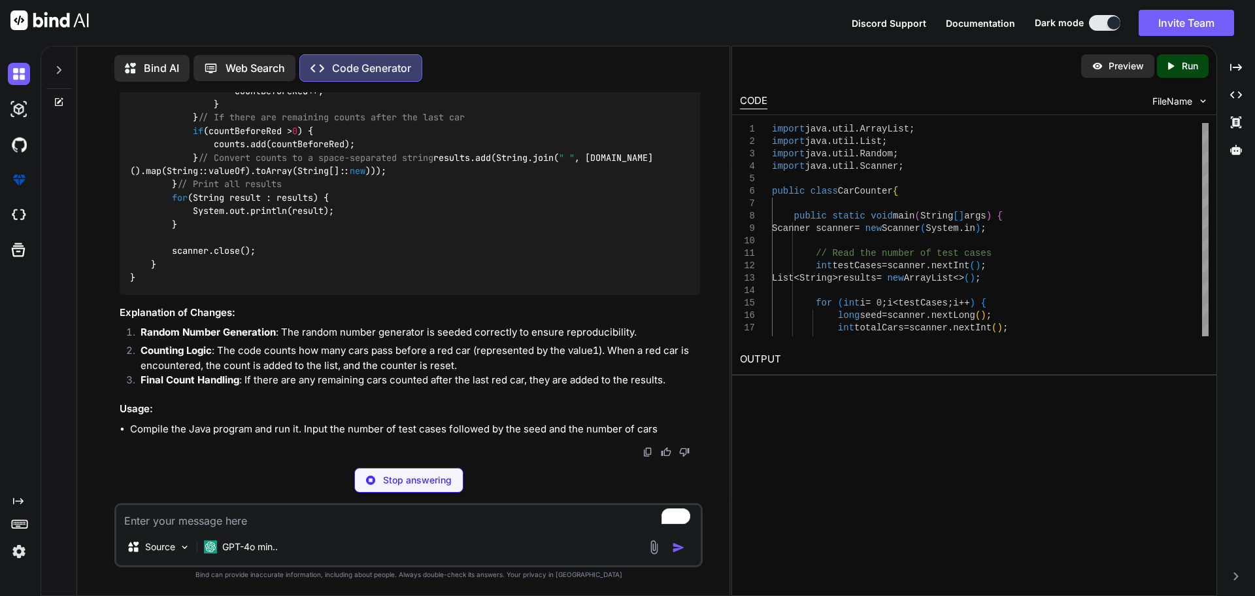
scroll to position [4928, 0]
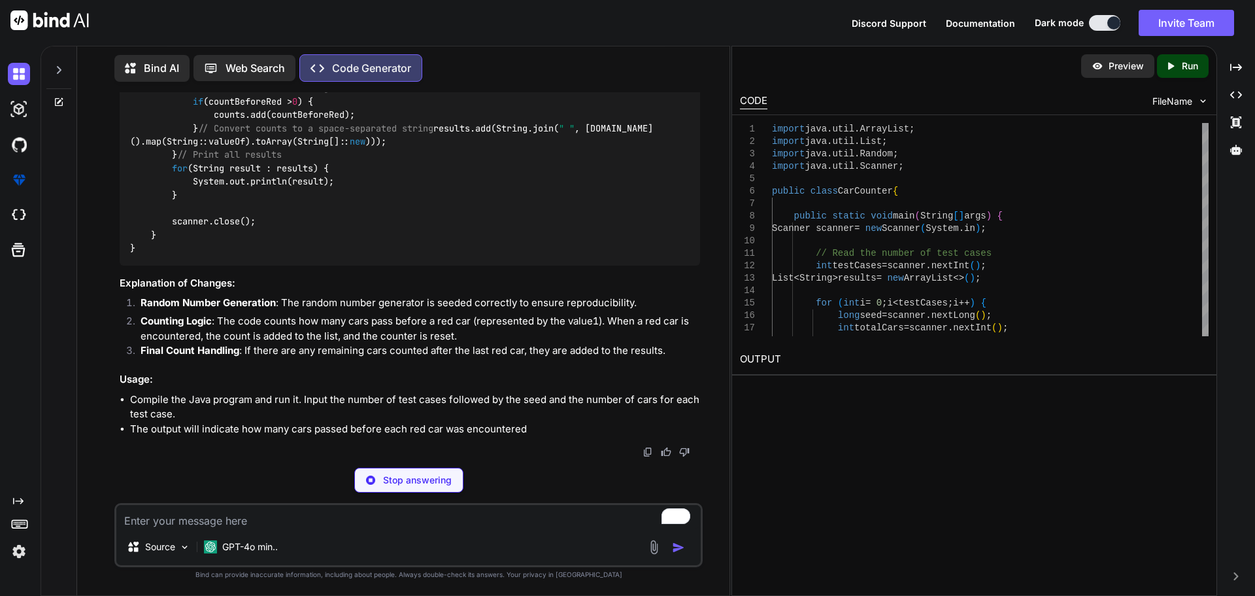
type textarea "x"
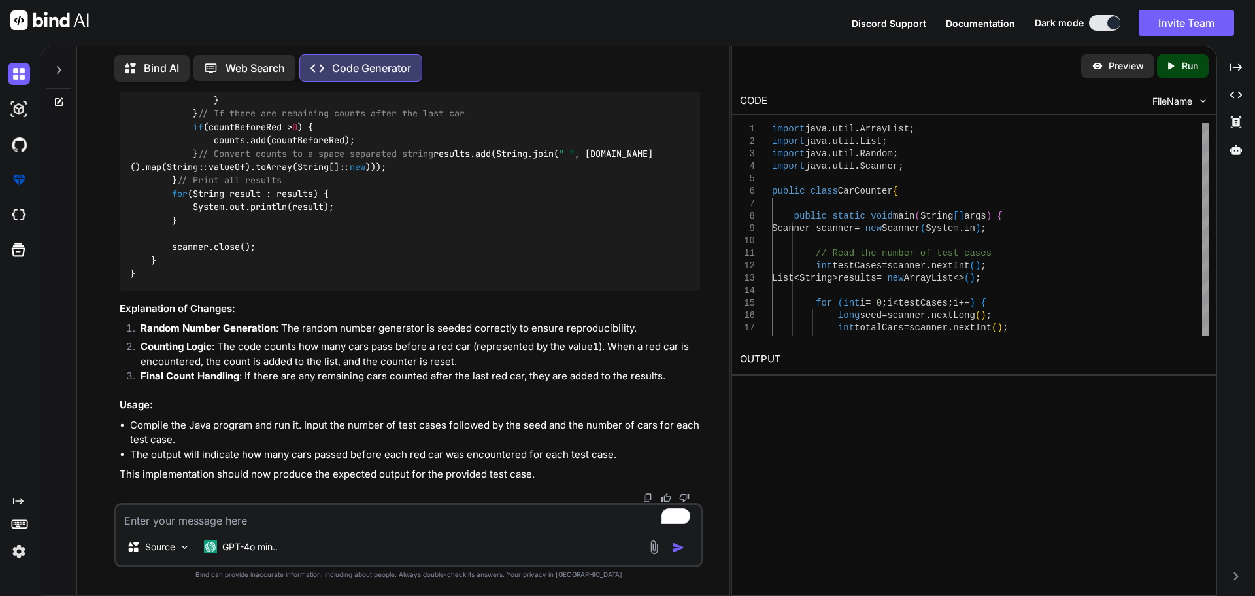
click at [310, 525] on textarea "To enrich screen reader interactions, please activate Accessibility in Grammarl…" at bounding box center [408, 517] width 585 height 24
paste textarea "Your code did not pass this test case. Input (stdin) 3 7831019890871876608 30 7…"
type textarea "Your code did not pass this test case. Input (stdin) 3 7831019890871876608 30 7…"
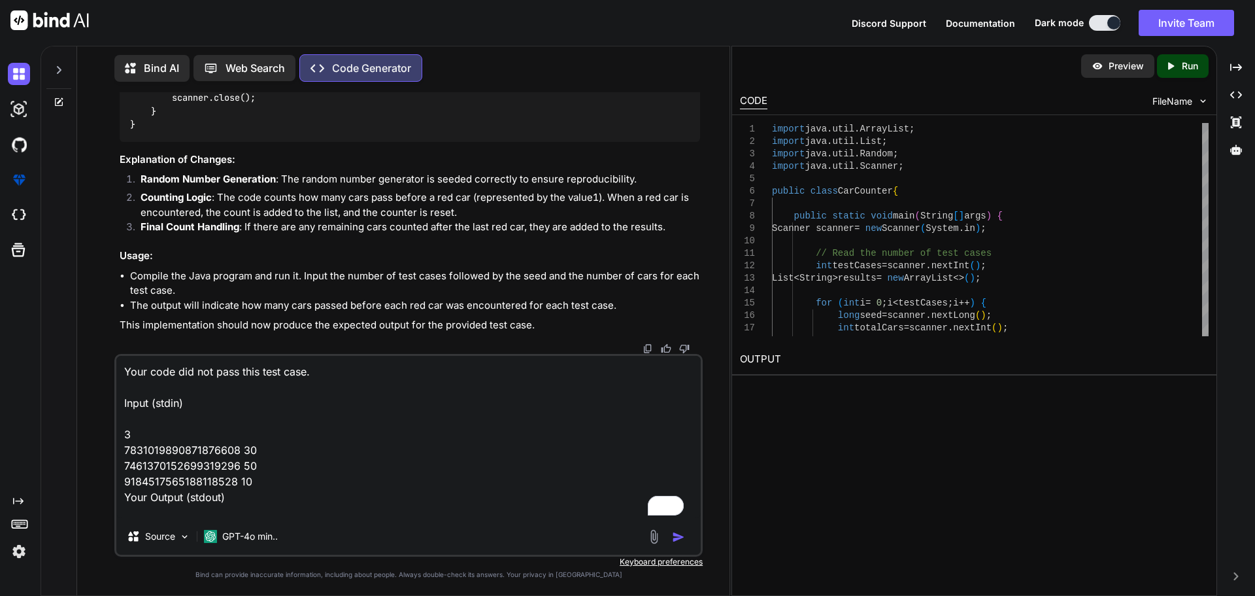
scroll to position [174, 0]
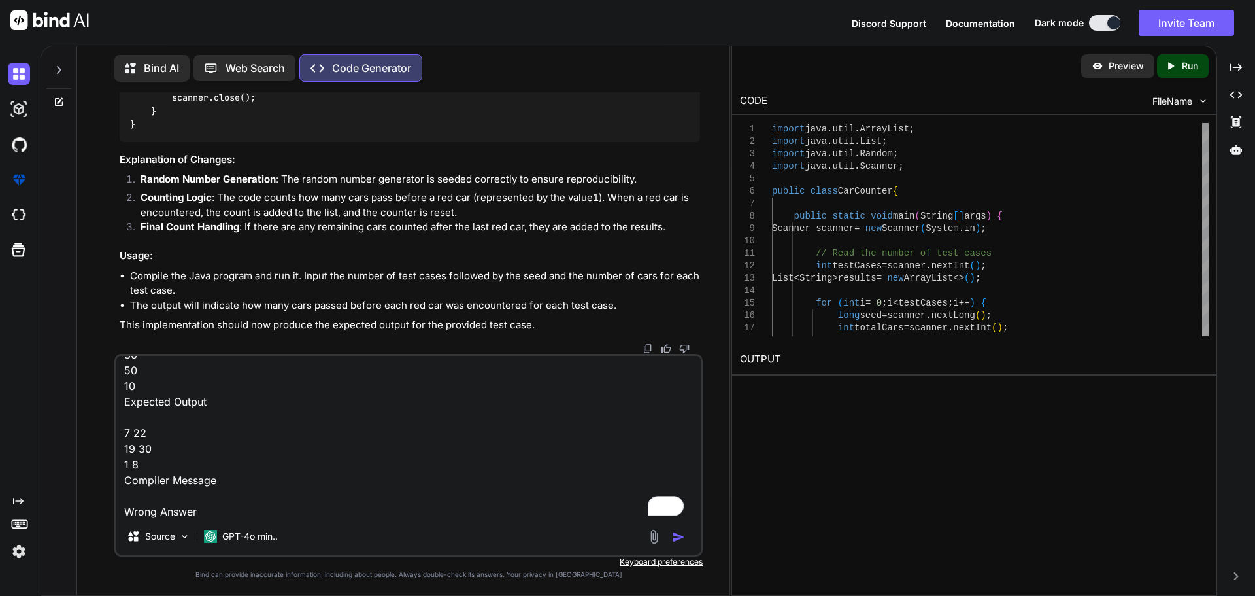
type textarea "x"
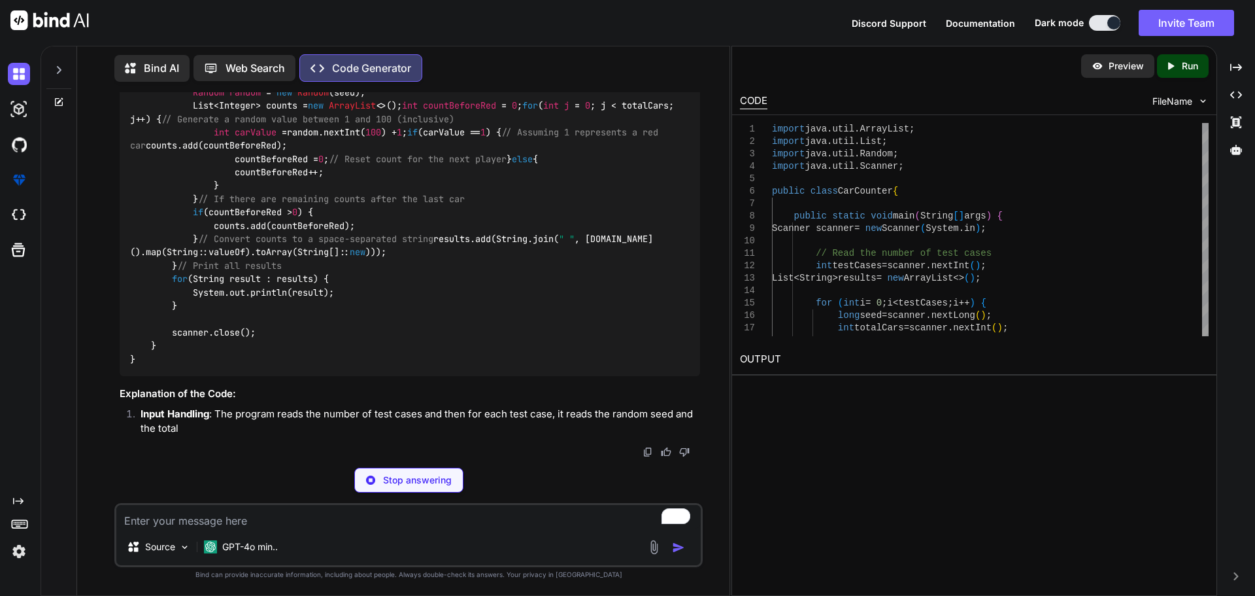
scroll to position [6634, 0]
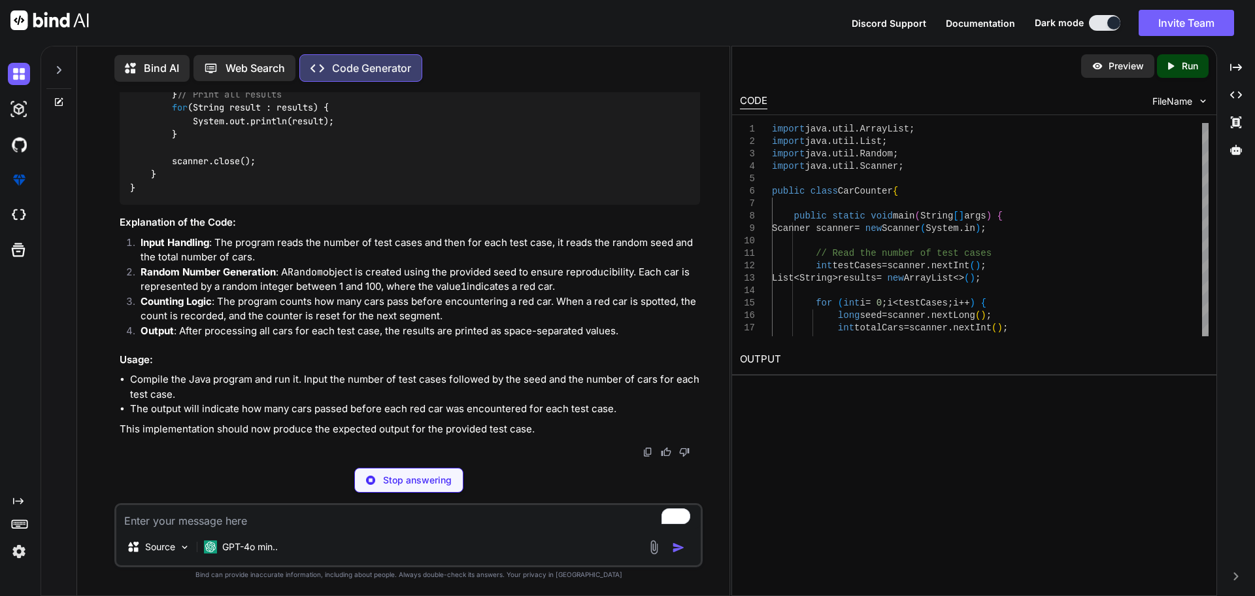
type textarea "x"
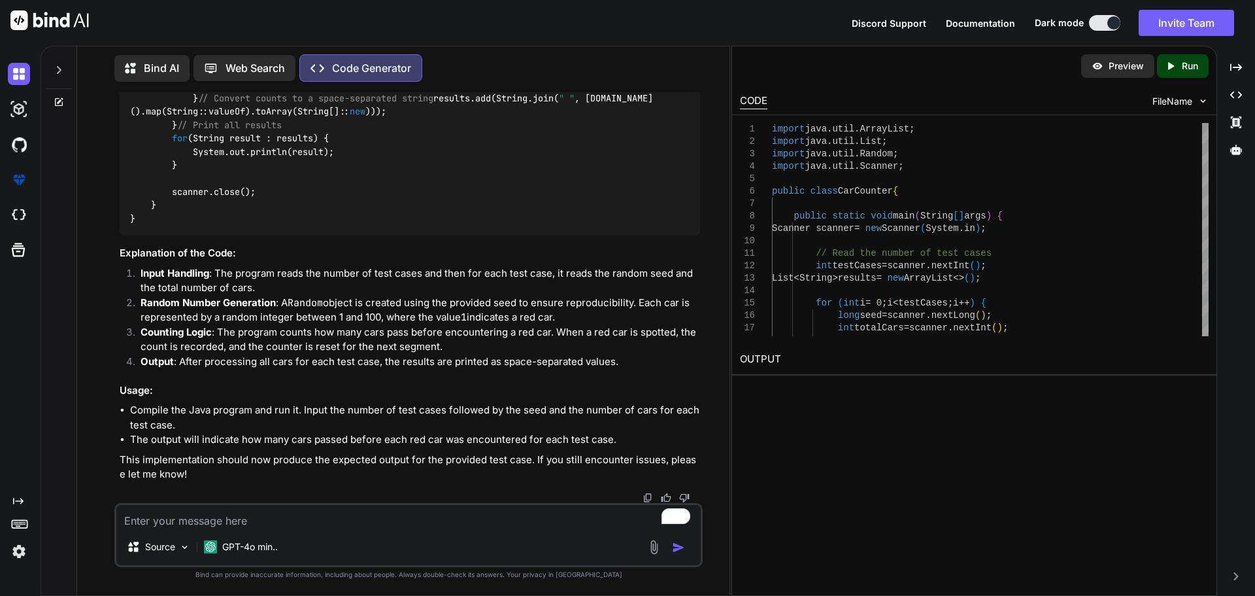
scroll to position [6001, 0]
drag, startPoint x: 127, startPoint y: 333, endPoint x: 314, endPoint y: 364, distance: 189.4
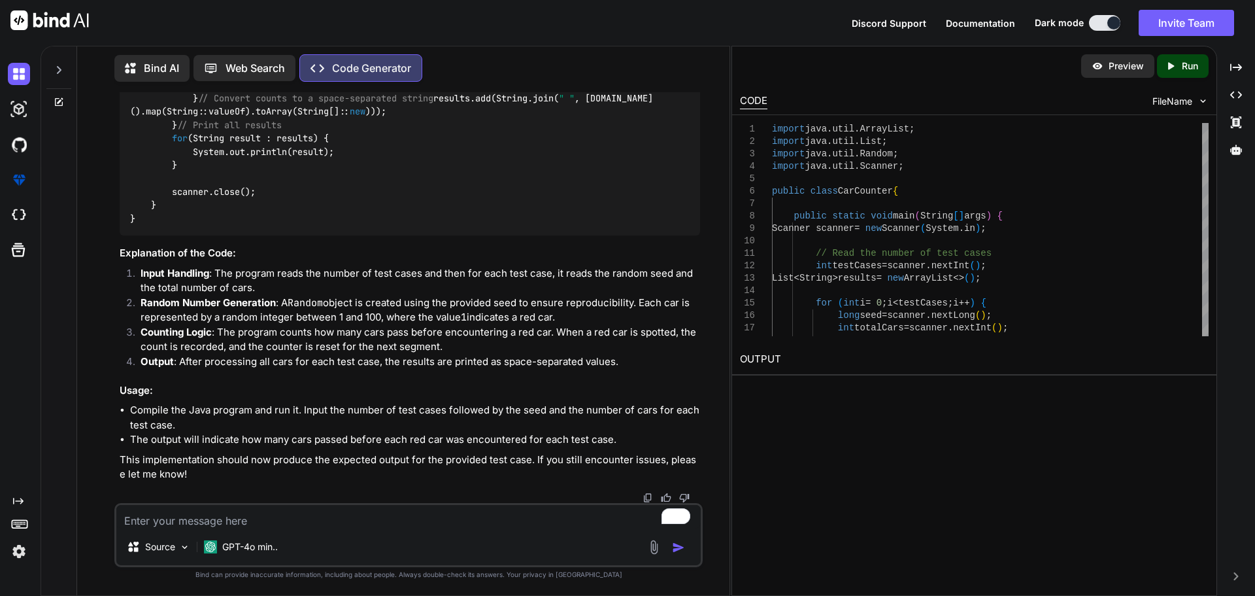
click at [314, 235] on div "import java.util.ArrayList; import java.util.List; import java.util.Random; imp…" at bounding box center [410, 38] width 581 height 394
copy code "import java.util.ArrayList; import java.util.List; import java.util.Random; imp…"
click at [239, 517] on textarea "To enrich screen reader interactions, please activate Accessibility in Grammarl…" at bounding box center [408, 517] width 585 height 24
paste textarea "OPEN (desired account number) (dollar amount) (SAVING or CHECKING) DEPOSIT (acc…"
type textarea "OPEN (desired account number) (dollar amount) (SAVING or CHECKING) DEPOSIT (acc…"
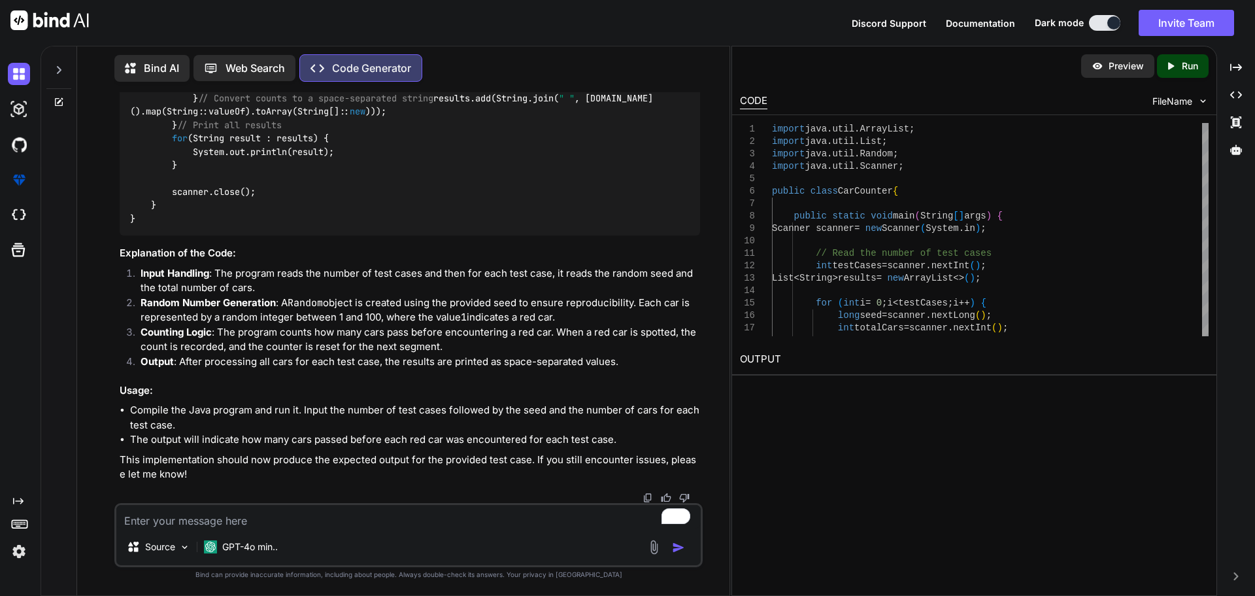
type textarea "x"
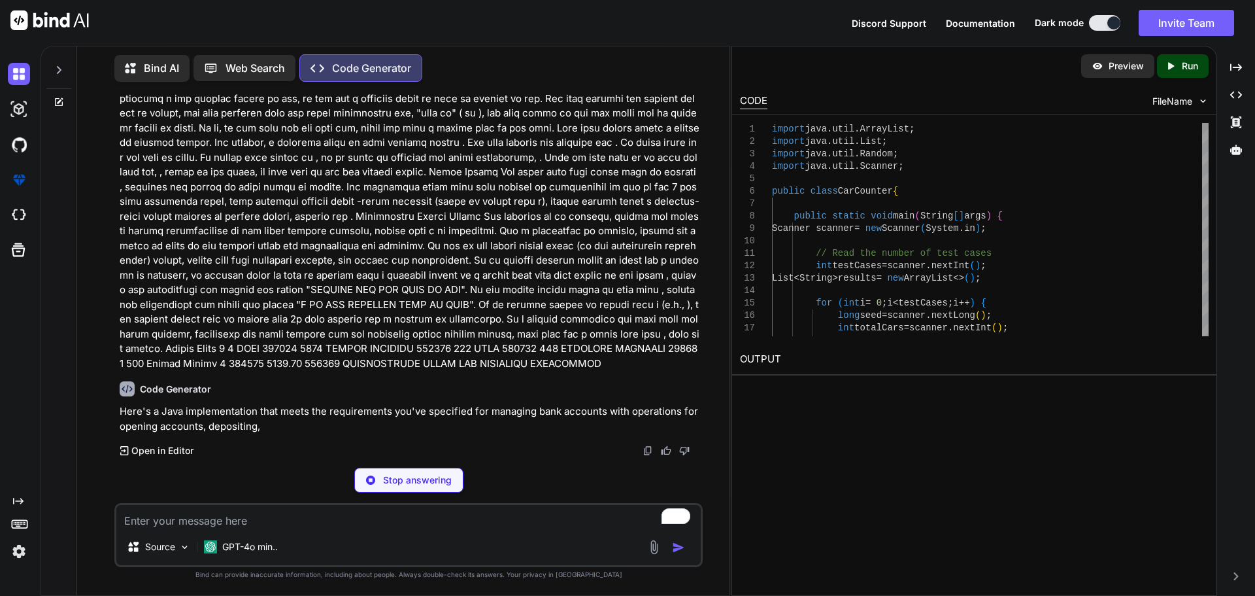
scroll to position [7405, 0]
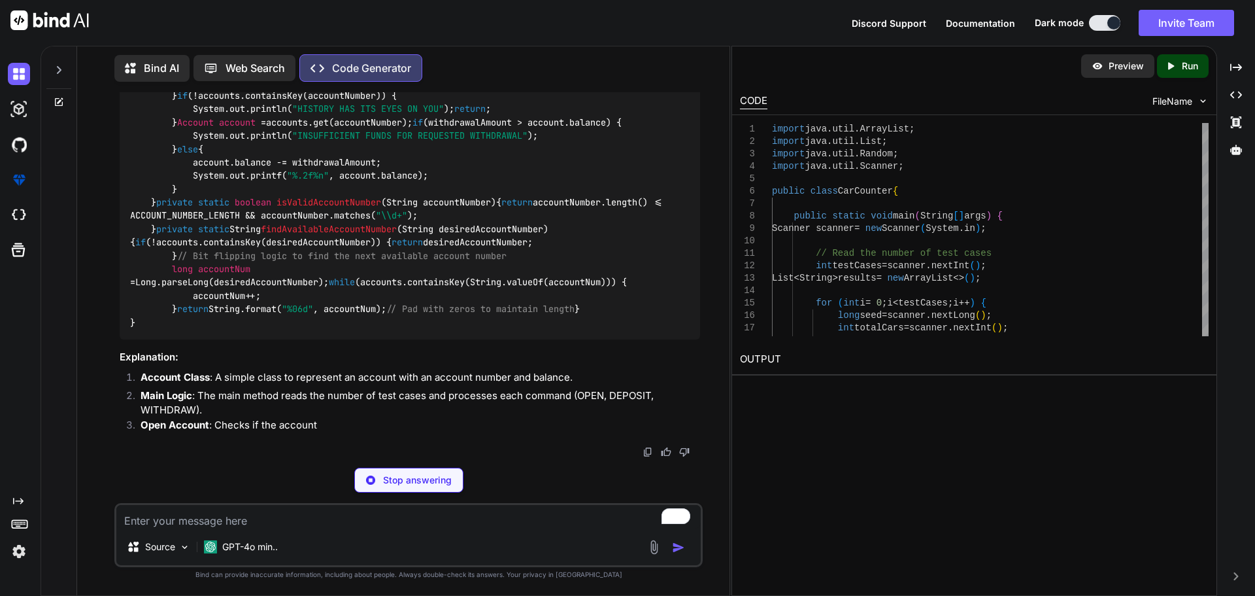
drag, startPoint x: 525, startPoint y: 379, endPoint x: 511, endPoint y: 442, distance: 64.9
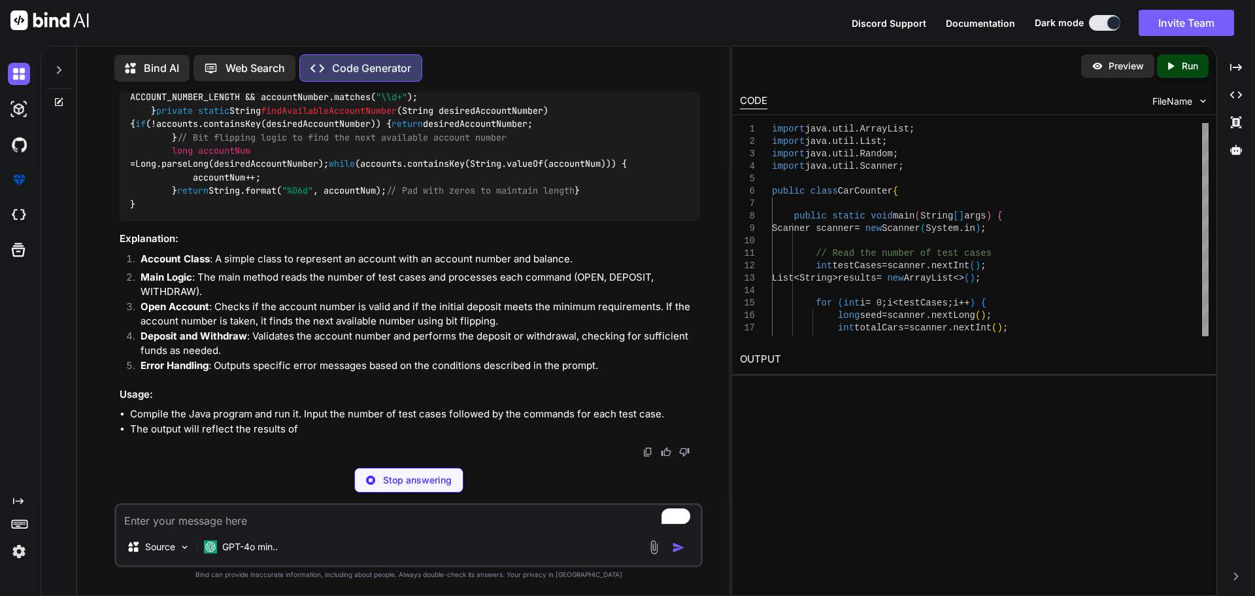
type textarea "x"
type textarea "}"
type textarea "x"
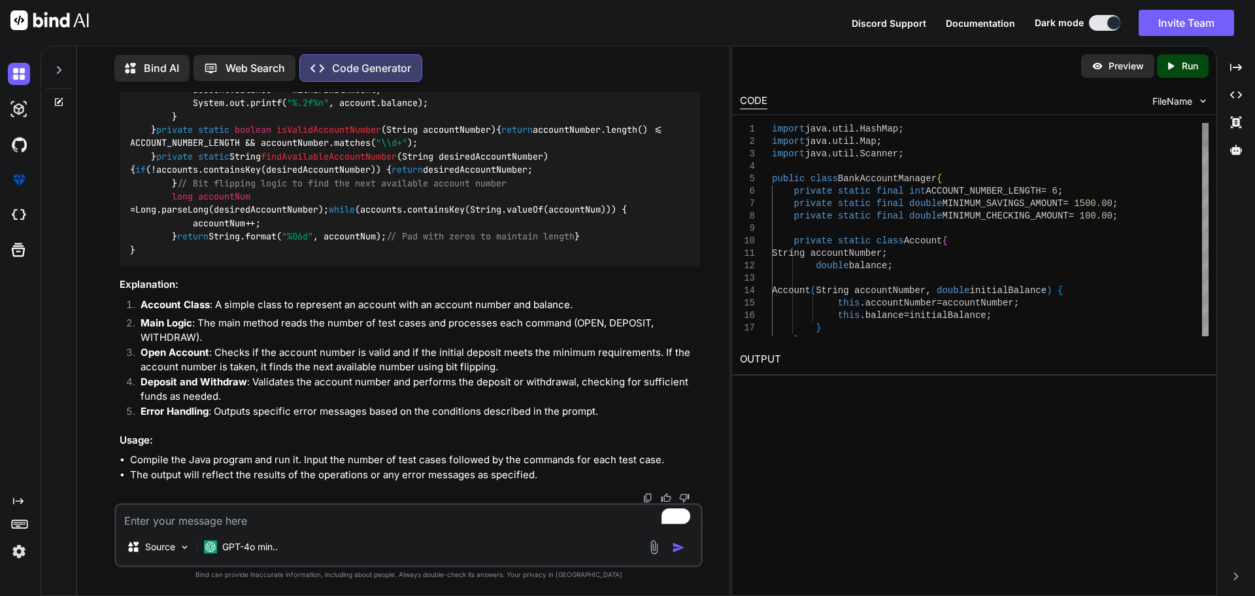
scroll to position [7583, 0]
